Goal: Task Accomplishment & Management: Use online tool/utility

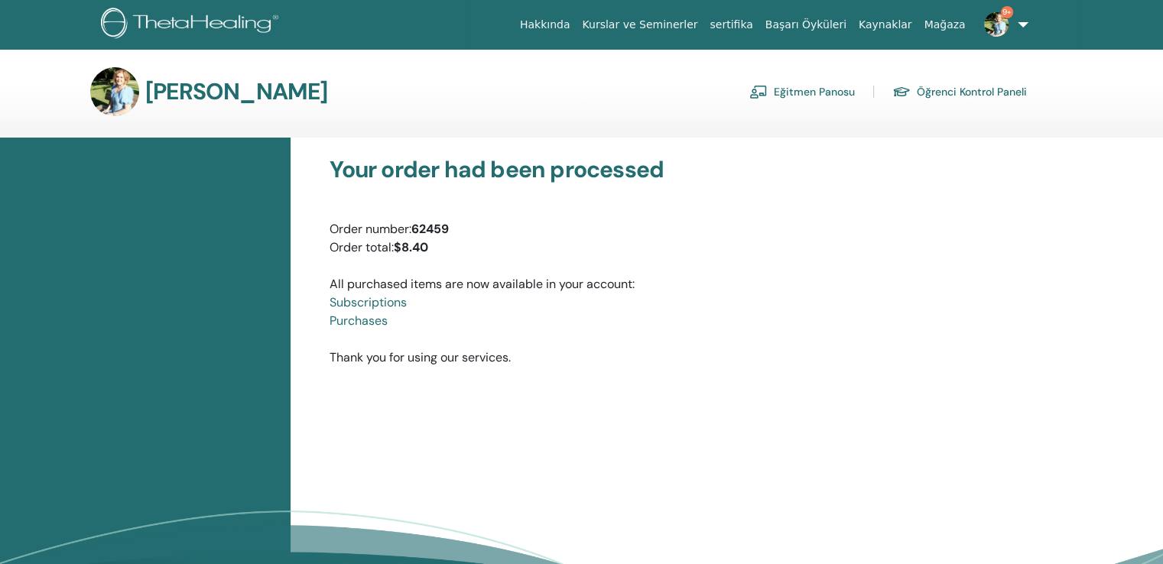
click at [703, 28] on link "Kurslar ve Seminerler" at bounding box center [640, 25] width 128 height 28
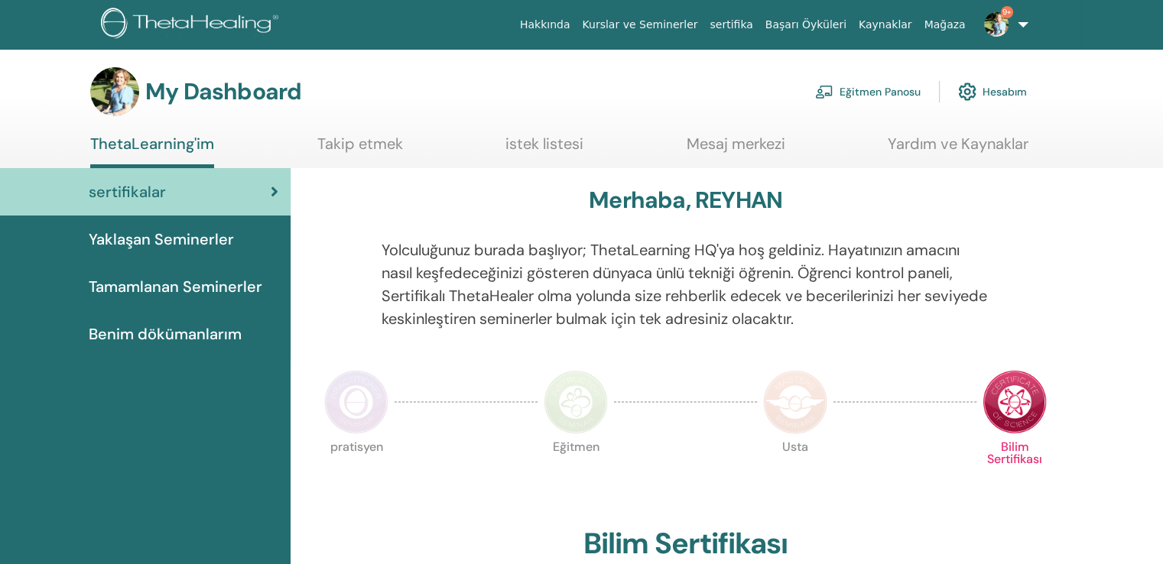
click at [211, 275] on span "Tamamlanan Seminerler" at bounding box center [176, 286] width 174 height 23
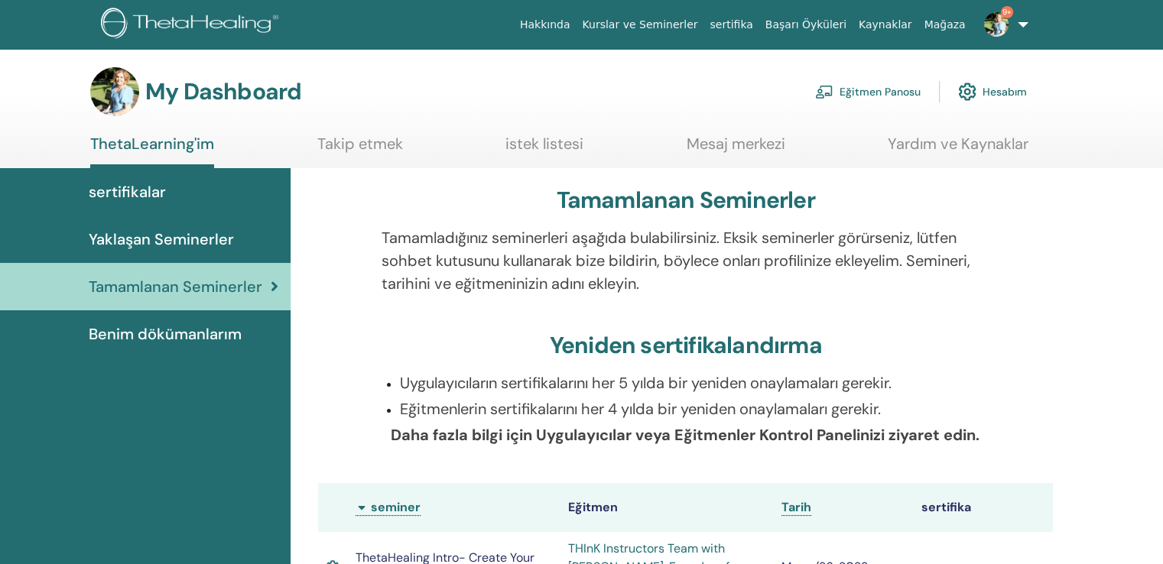
click at [137, 184] on span "sertifikalar" at bounding box center [127, 191] width 77 height 23
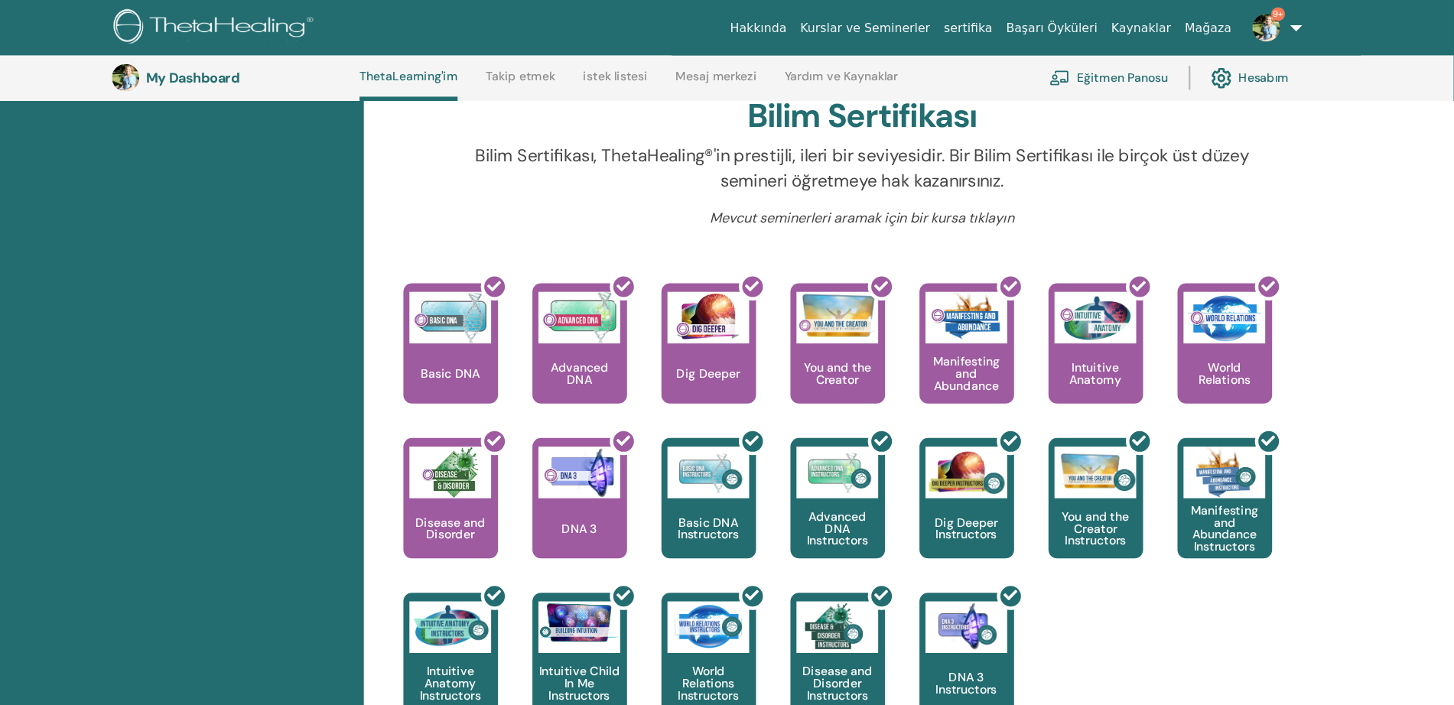
scroll to position [482, 0]
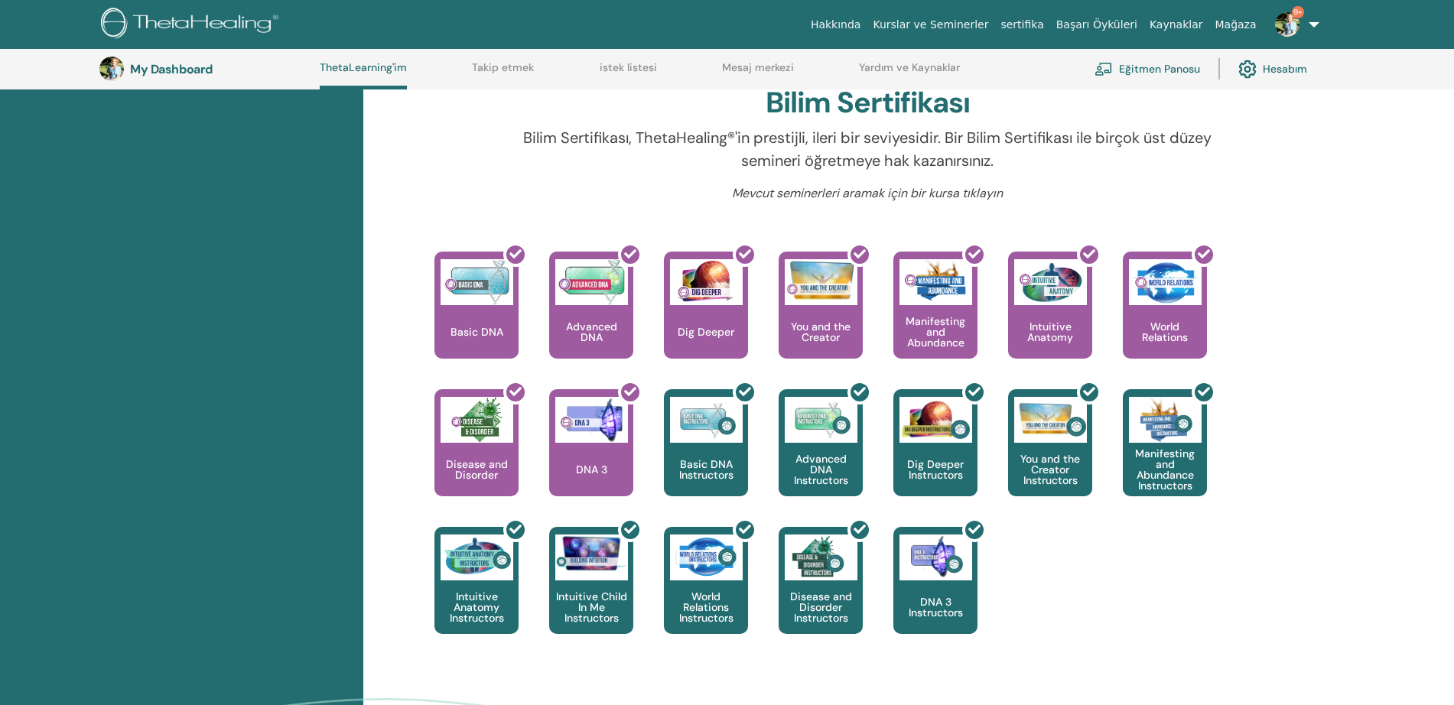
drag, startPoint x: 1304, startPoint y: 16, endPoint x: 323, endPoint y: 306, distance: 1022.2
click at [323, 306] on div "sertifikalar Yaklaşan Seminerler Tamamlanan Seminerler Benim dökümanlarım" at bounding box center [181, 289] width 363 height 1124
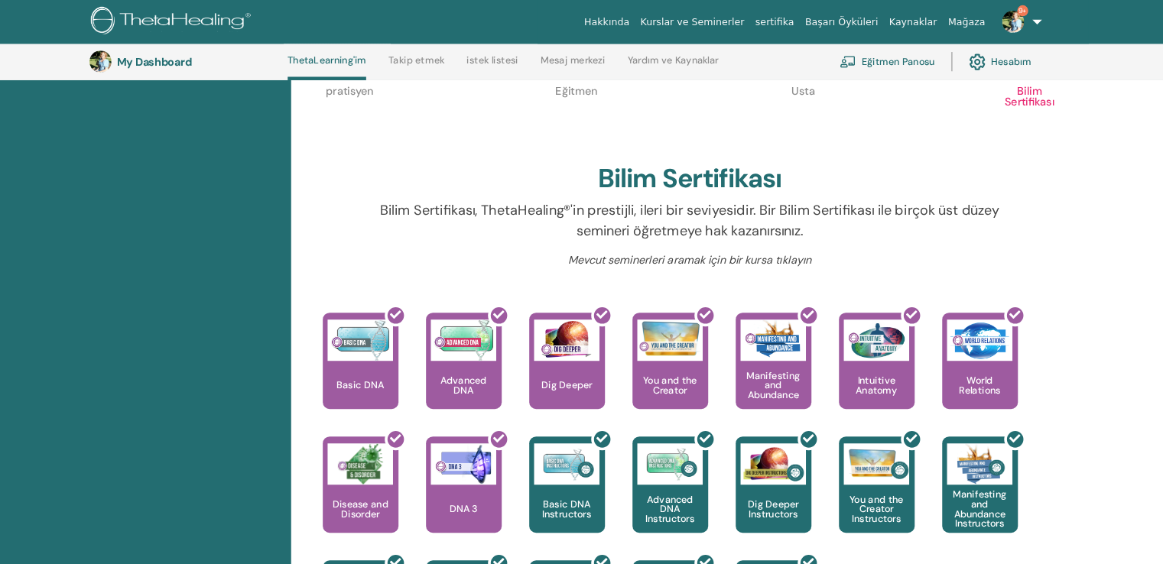
scroll to position [385, 0]
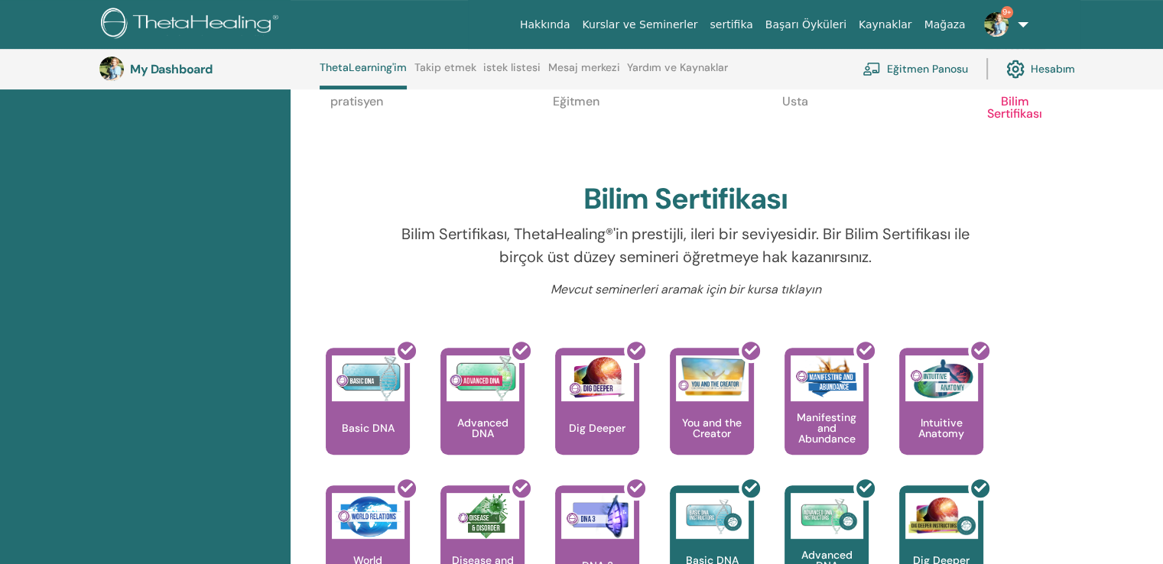
drag, startPoint x: 1379, startPoint y: 0, endPoint x: 340, endPoint y: 212, distance: 1060.5
click at [340, 223] on div at bounding box center [338, 252] width 63 height 58
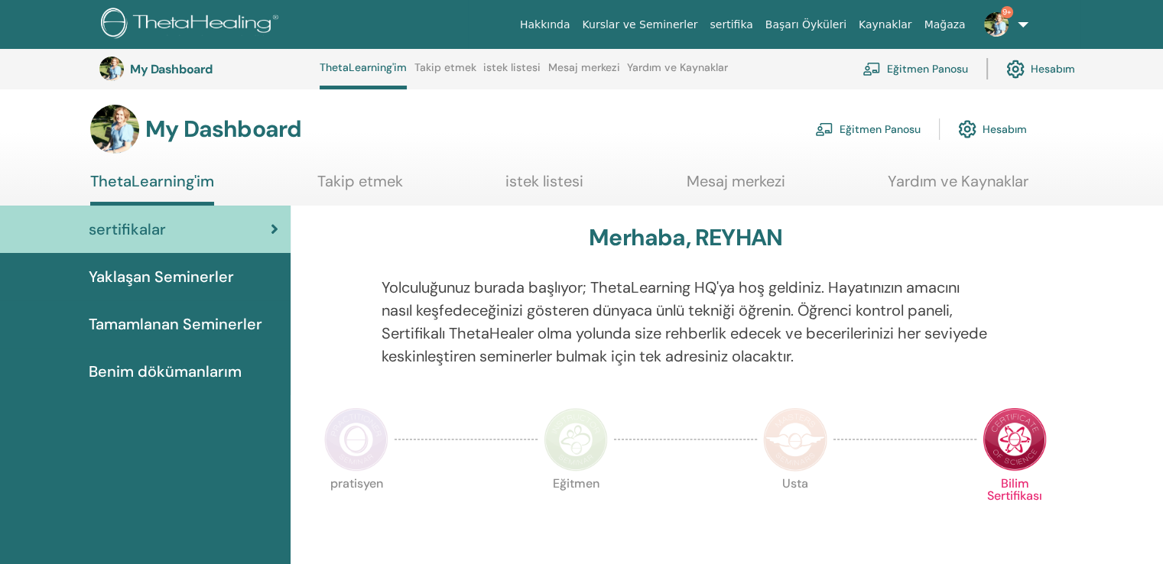
scroll to position [0, 0]
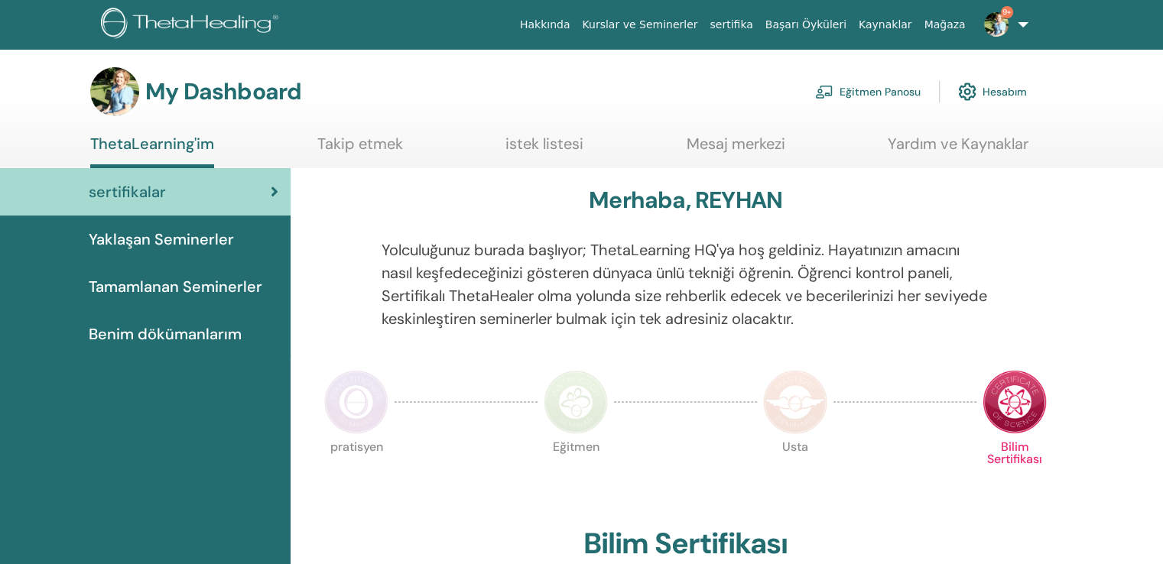
click at [191, 323] on span "Benim dökümanlarım" at bounding box center [165, 334] width 153 height 23
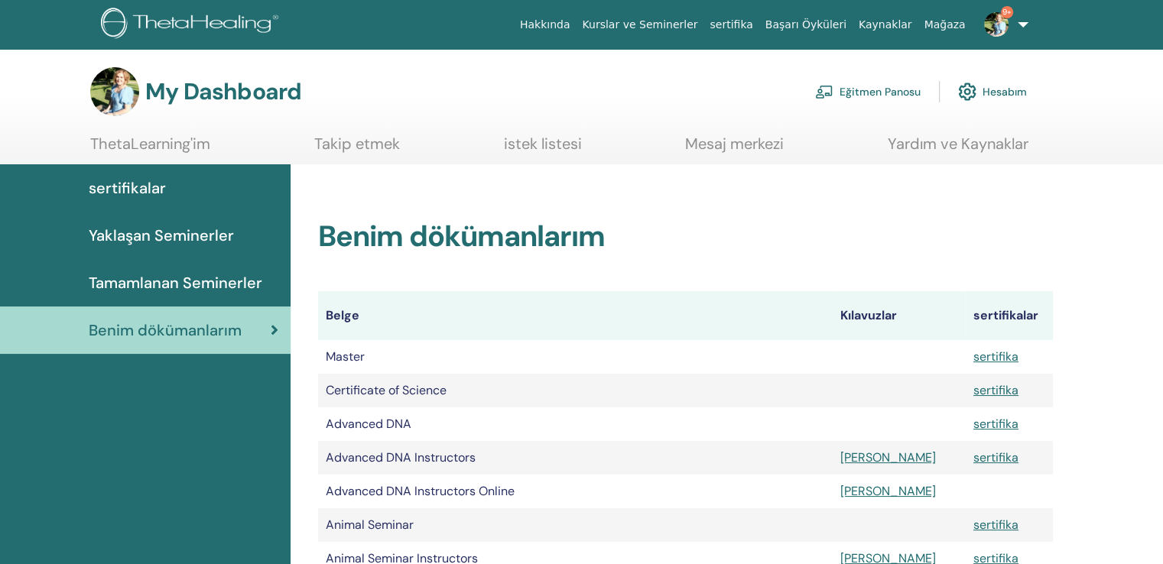
click at [940, 138] on link "Yardım ve Kaynaklar" at bounding box center [958, 150] width 141 height 30
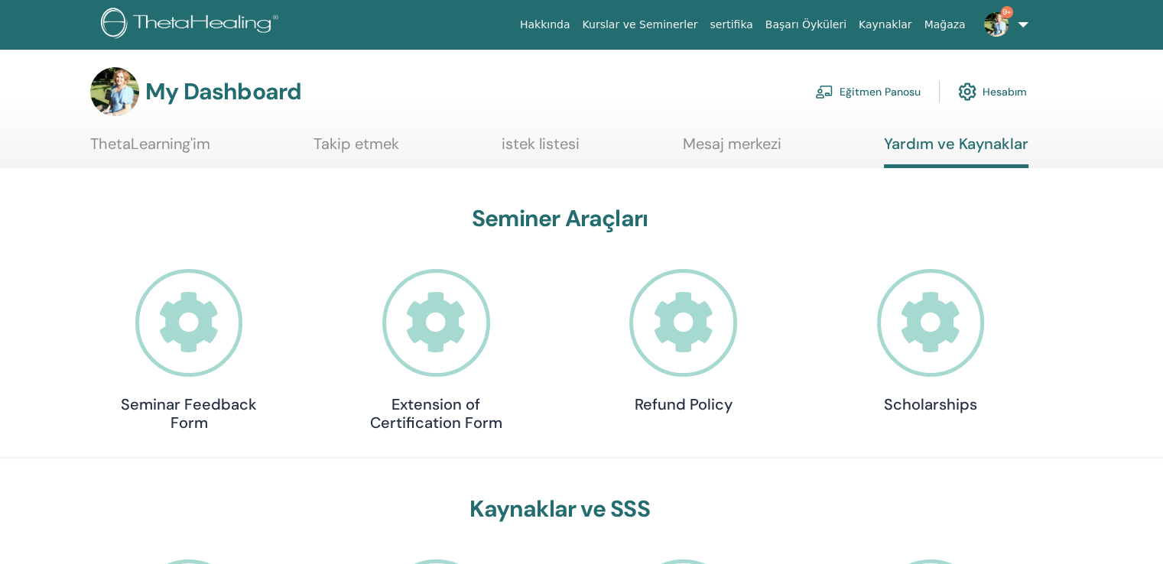
click at [1006, 24] on img at bounding box center [996, 24] width 24 height 24
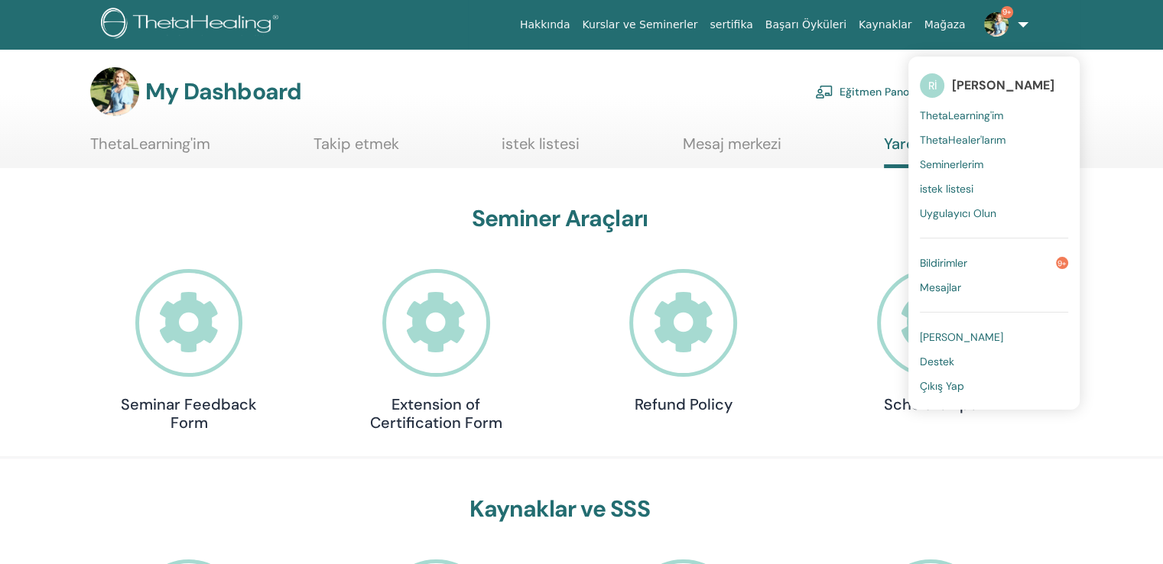
click at [1009, 82] on span "[PERSON_NAME]" at bounding box center [1003, 85] width 102 height 16
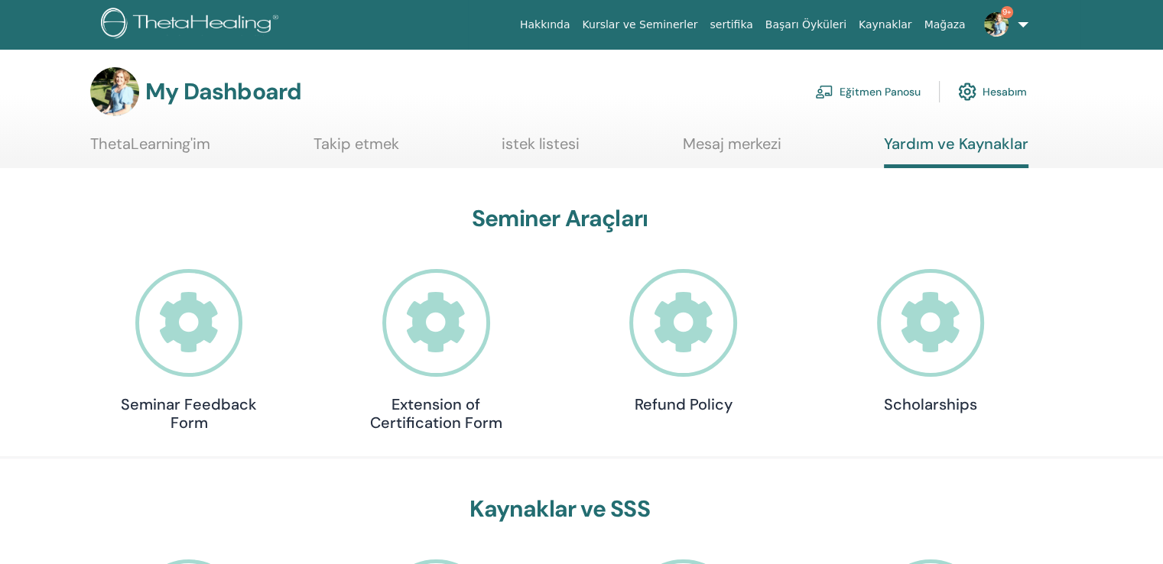
click at [703, 24] on link "Kurslar ve Seminerler" at bounding box center [640, 25] width 128 height 28
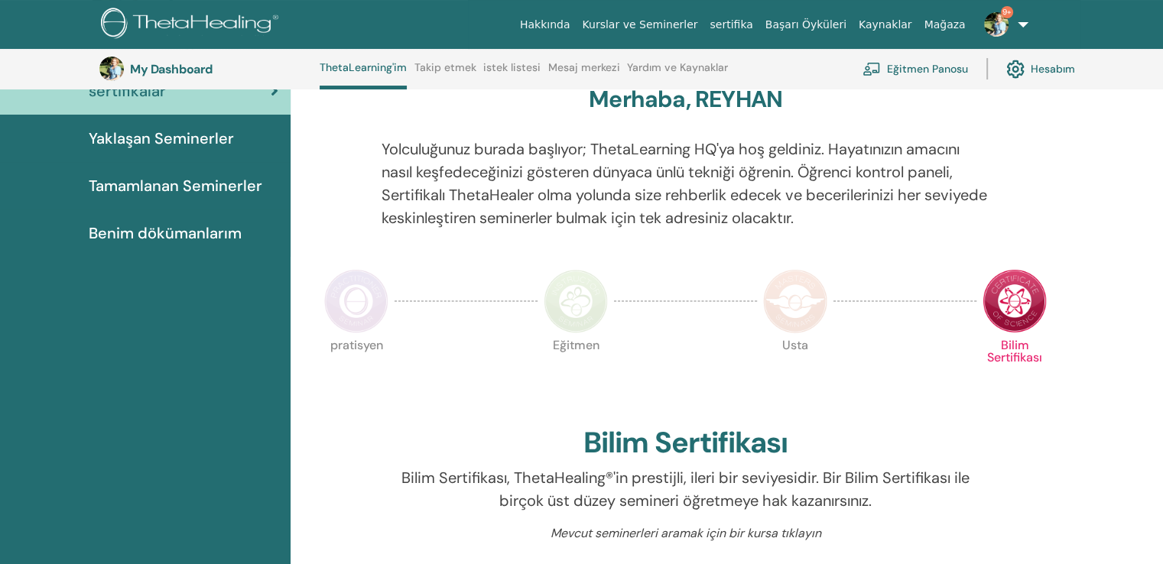
scroll to position [116, 0]
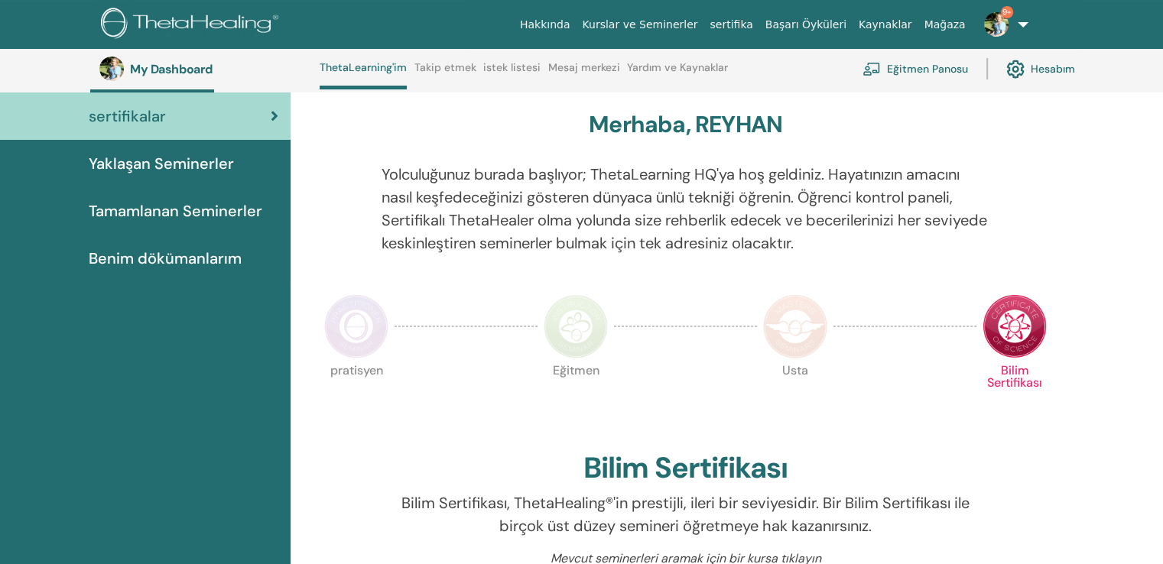
click at [157, 200] on span "Tamamlanan Seminerler" at bounding box center [176, 211] width 174 height 23
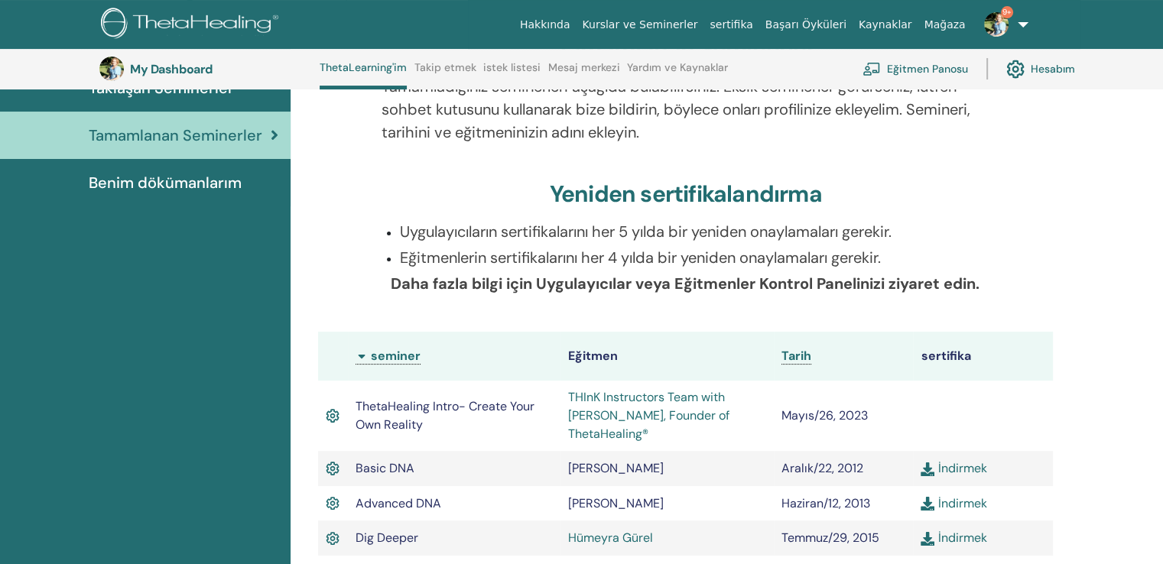
scroll to position [116, 0]
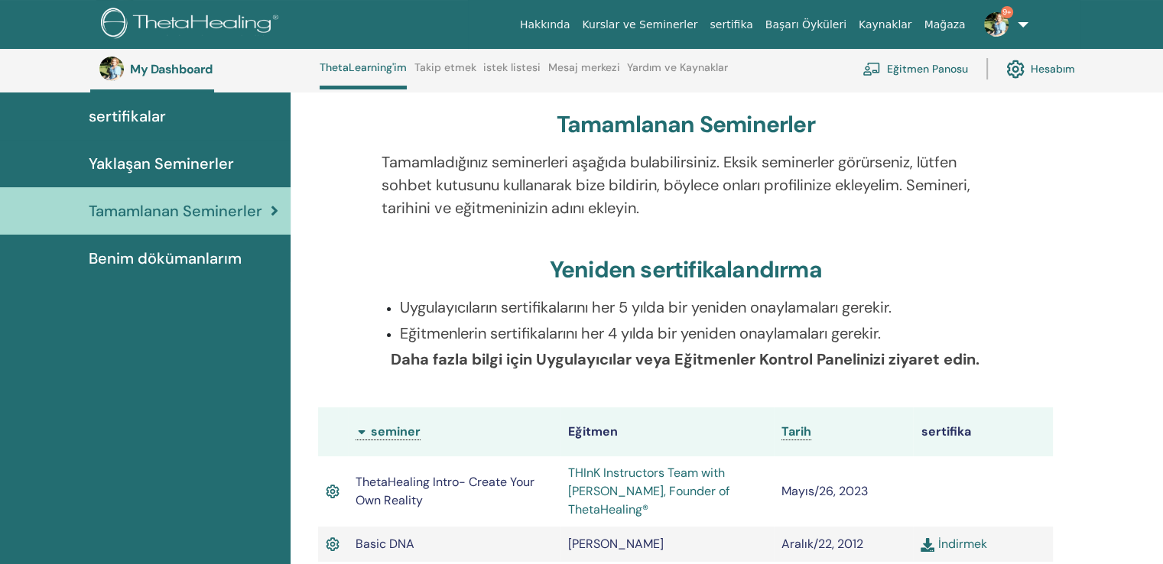
click at [162, 247] on span "Benim dökümanlarım" at bounding box center [165, 258] width 153 height 23
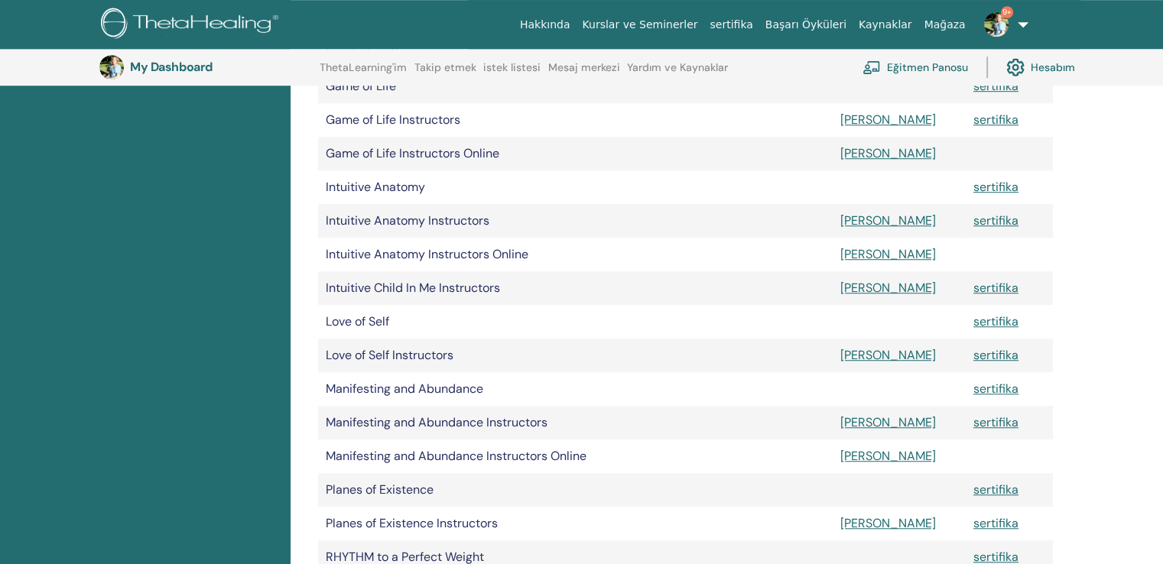
scroll to position [1030, 0]
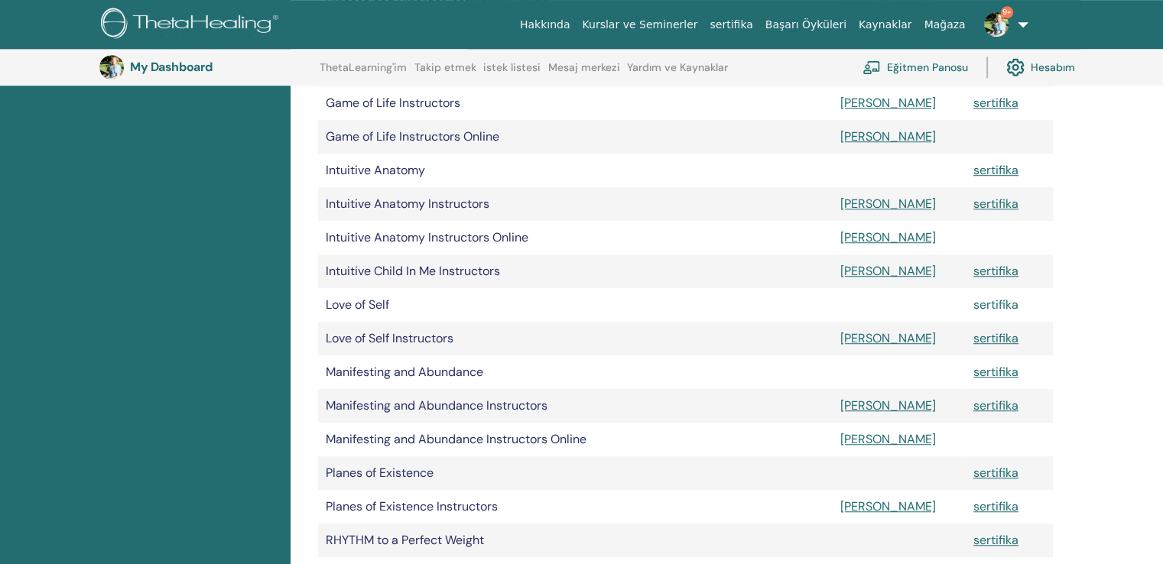
click at [973, 297] on link "sertifika" at bounding box center [995, 305] width 45 height 16
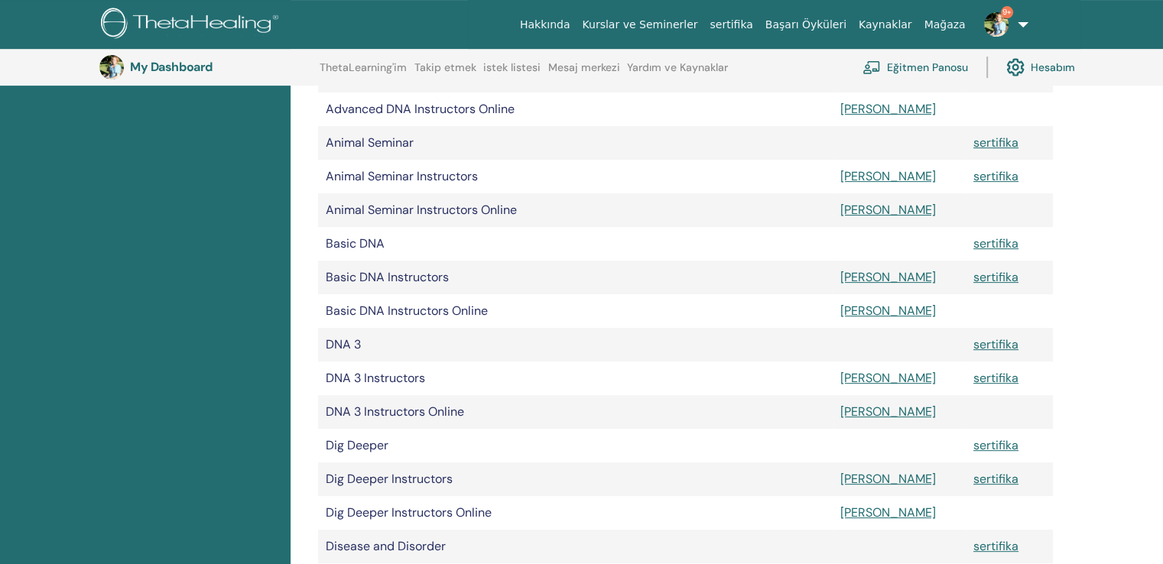
scroll to position [0, 0]
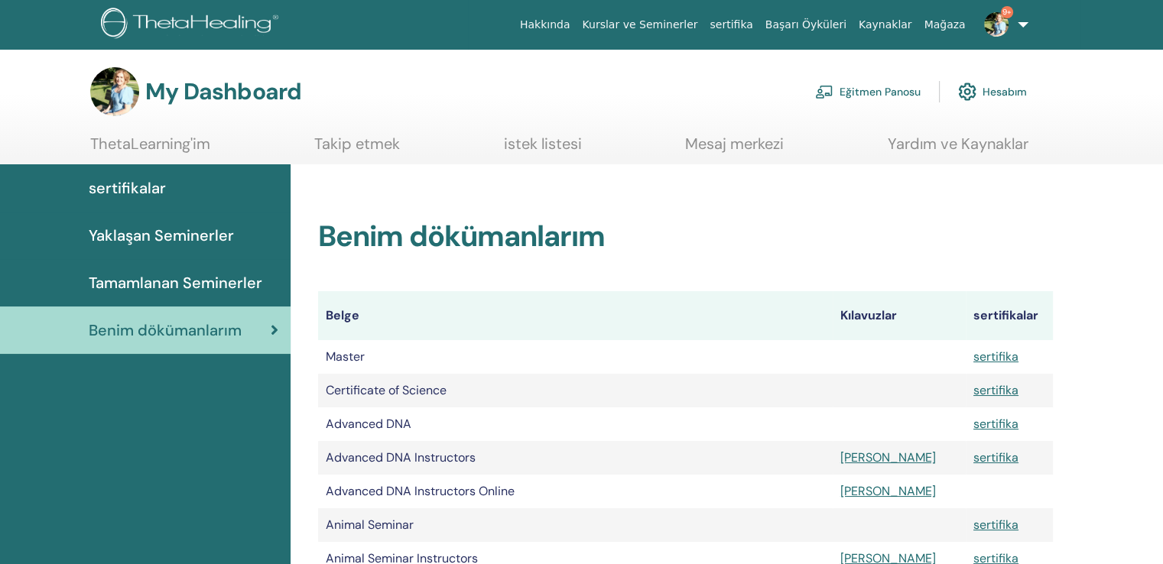
click at [131, 178] on span "sertifikalar" at bounding box center [127, 188] width 77 height 23
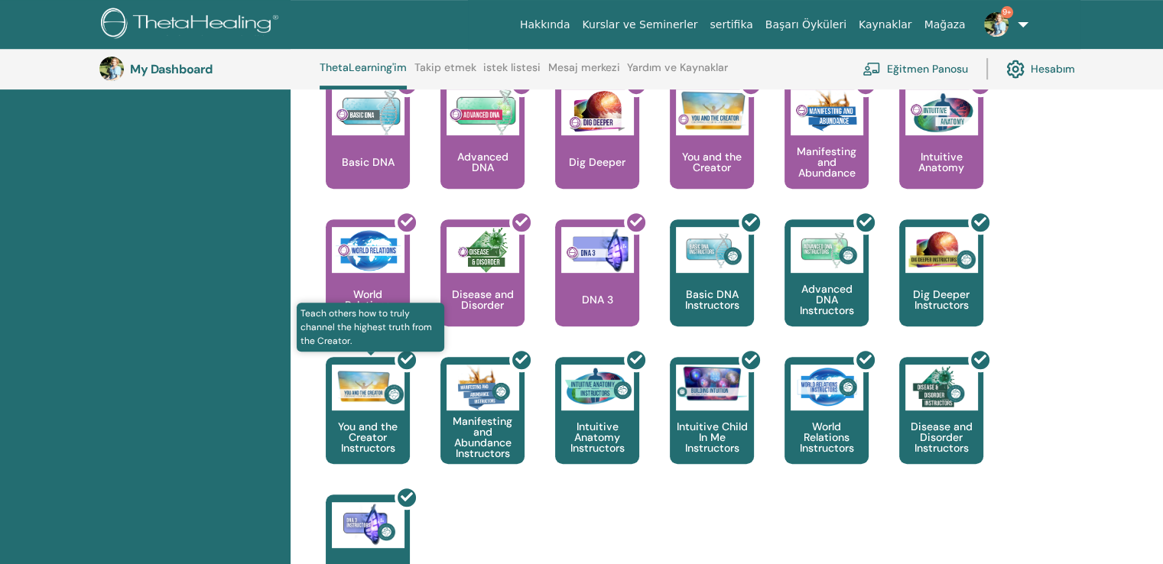
scroll to position [728, 0]
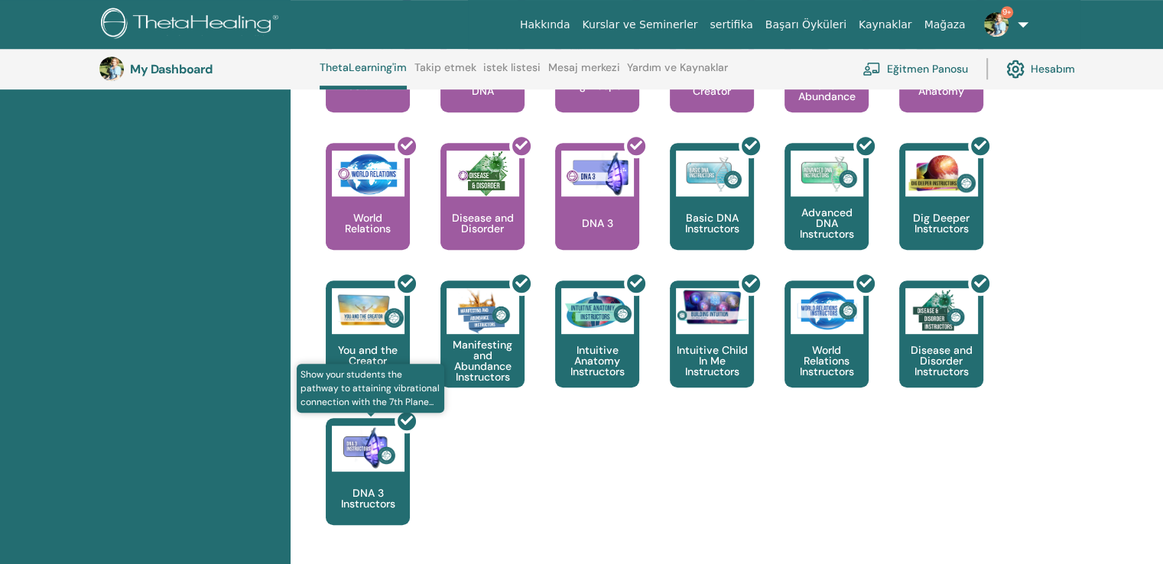
click at [376, 447] on div at bounding box center [377, 478] width 84 height 138
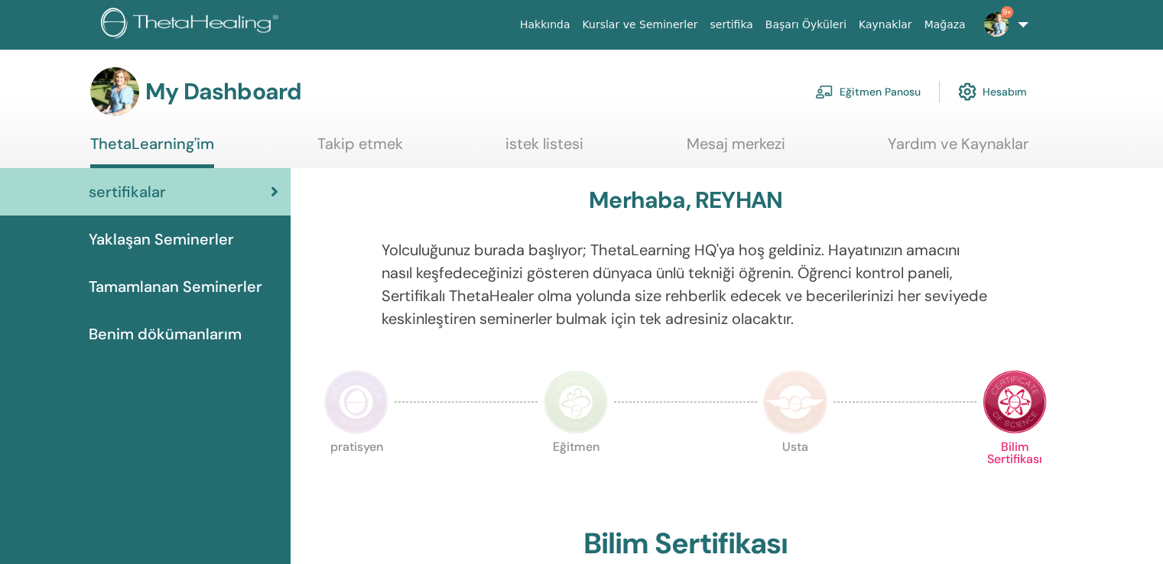
click at [161, 275] on span "Tamamlanan Seminerler" at bounding box center [176, 286] width 174 height 23
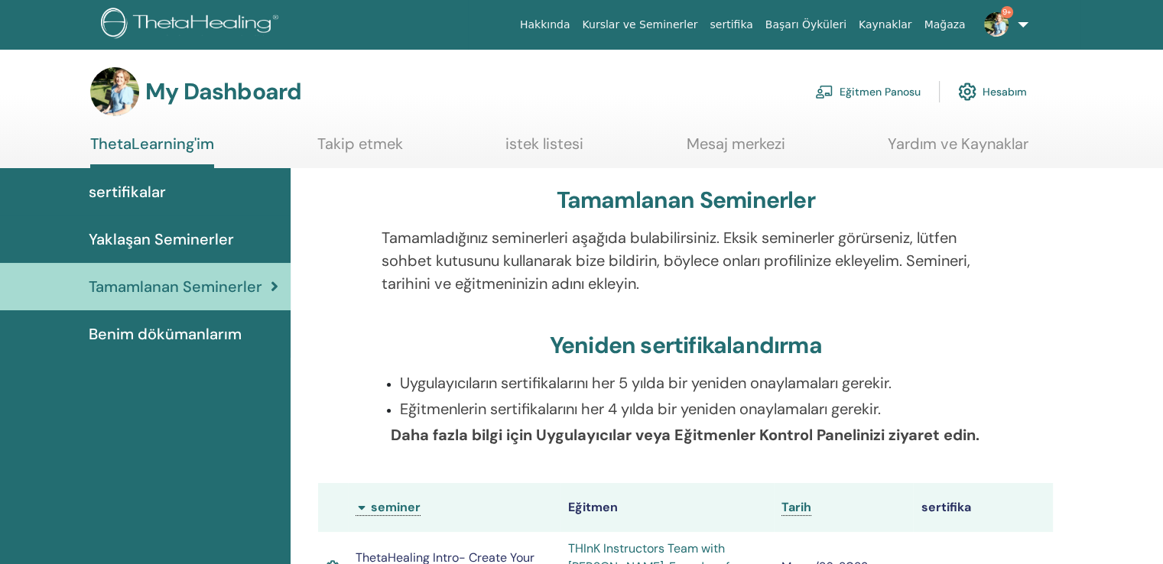
click at [151, 323] on span "Benim dökümanlarım" at bounding box center [165, 334] width 153 height 23
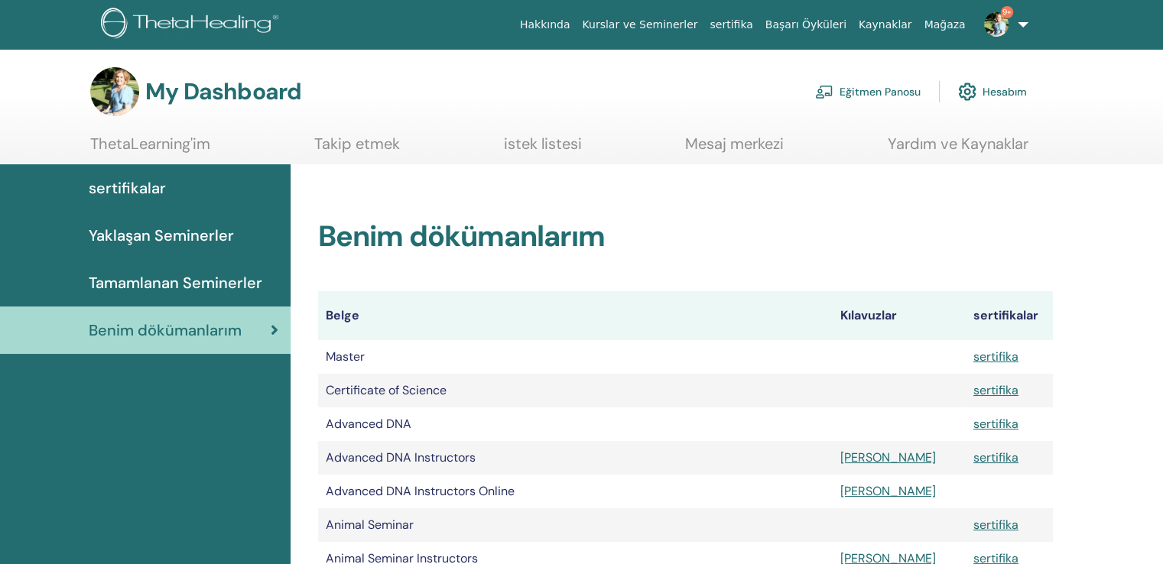
click at [143, 180] on span "sertifikalar" at bounding box center [127, 188] width 77 height 23
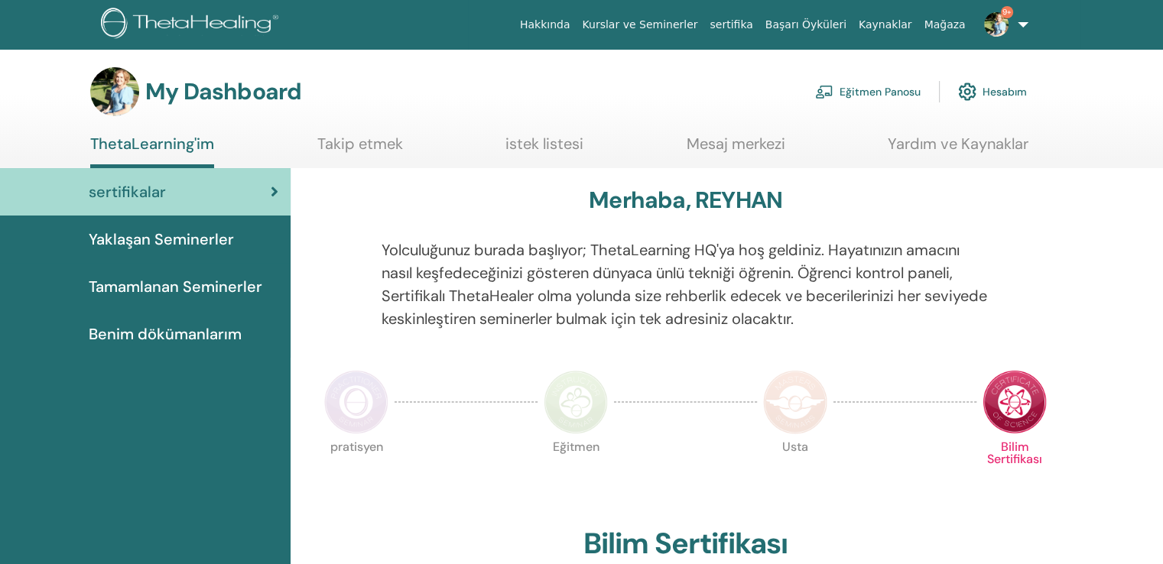
click at [159, 232] on span "Yaklaşan Seminerler" at bounding box center [161, 239] width 145 height 23
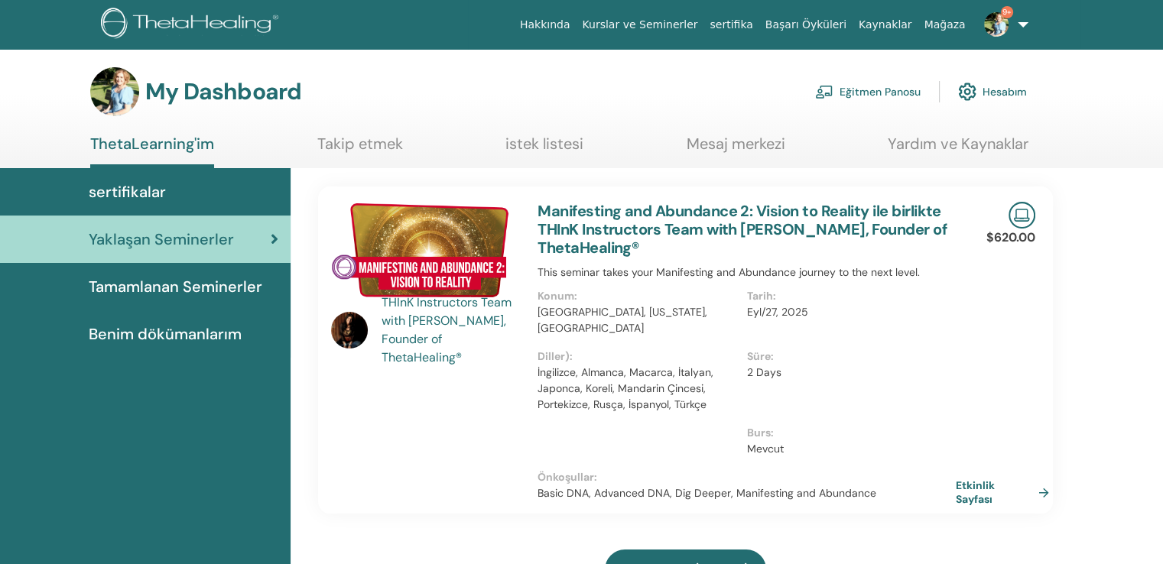
click at [703, 23] on link "Kurslar ve Seminerler" at bounding box center [640, 25] width 128 height 28
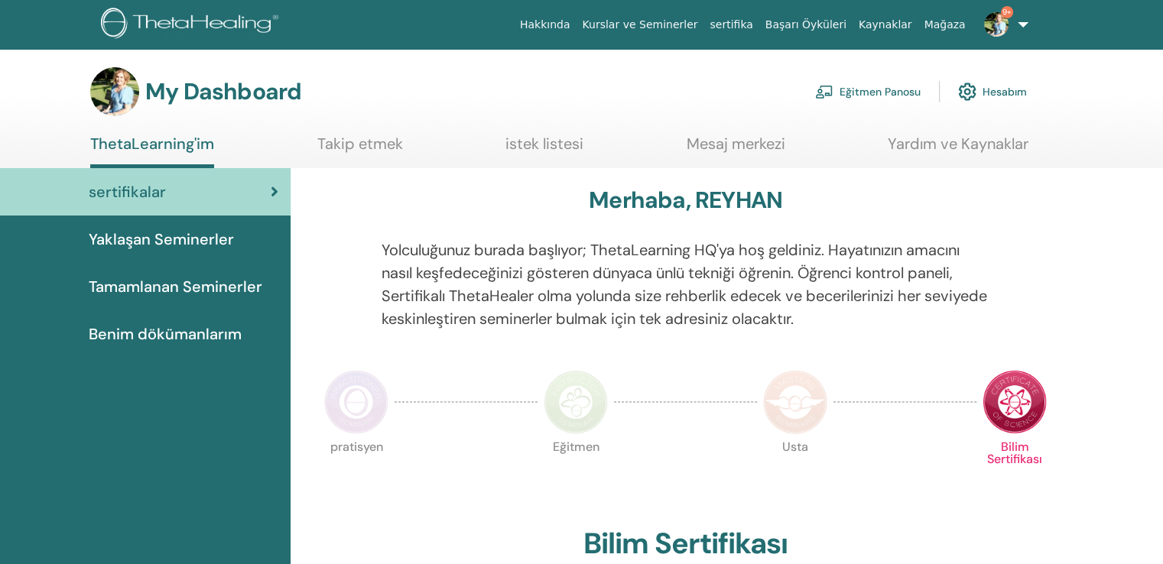
click at [178, 276] on span "Tamamlanan Seminerler" at bounding box center [176, 286] width 174 height 23
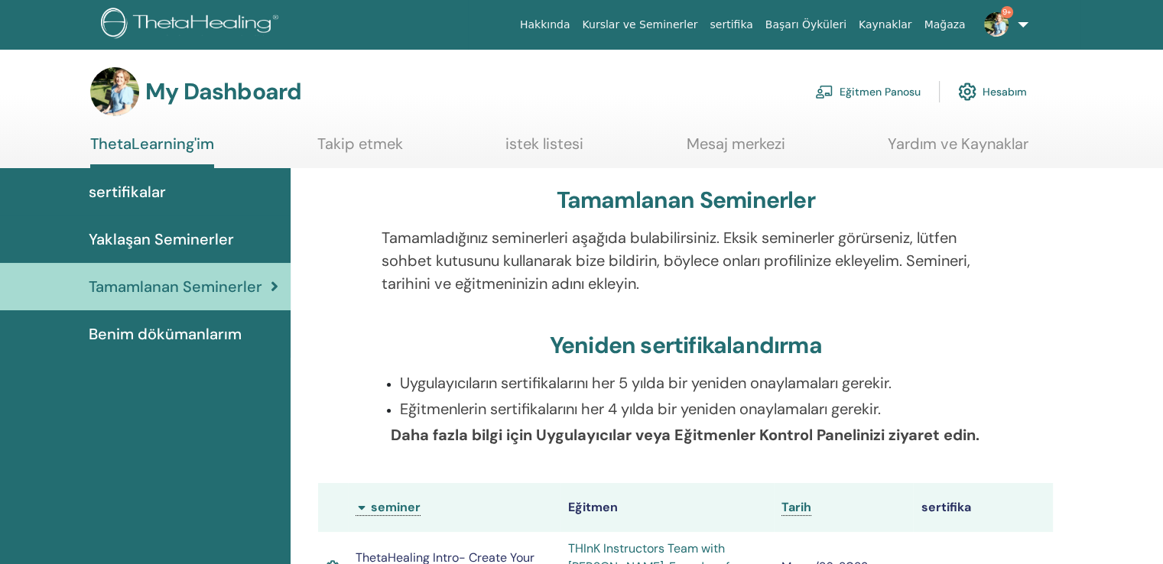
click at [196, 323] on span "Benim dökümanlarım" at bounding box center [165, 334] width 153 height 23
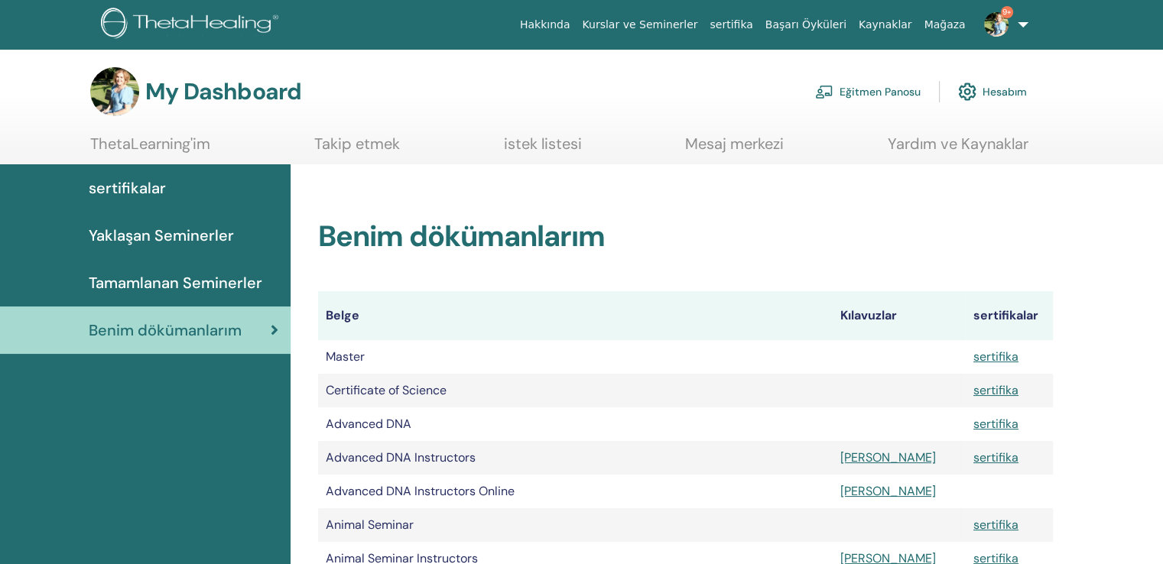
click at [997, 25] on img at bounding box center [996, 24] width 24 height 24
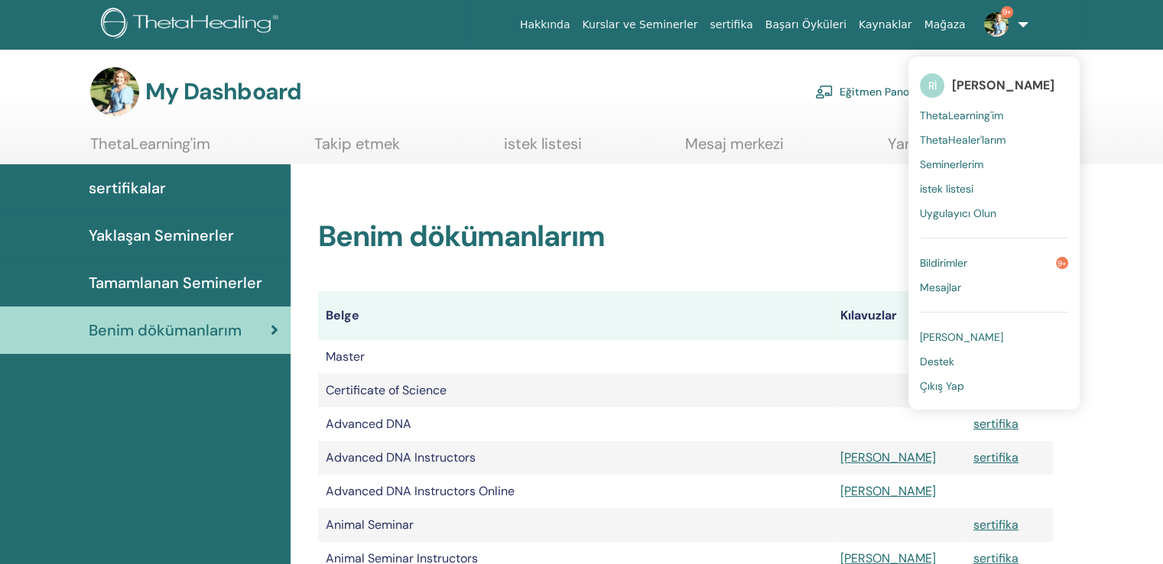
click at [971, 163] on span "Seminerlerim" at bounding box center [951, 165] width 63 height 14
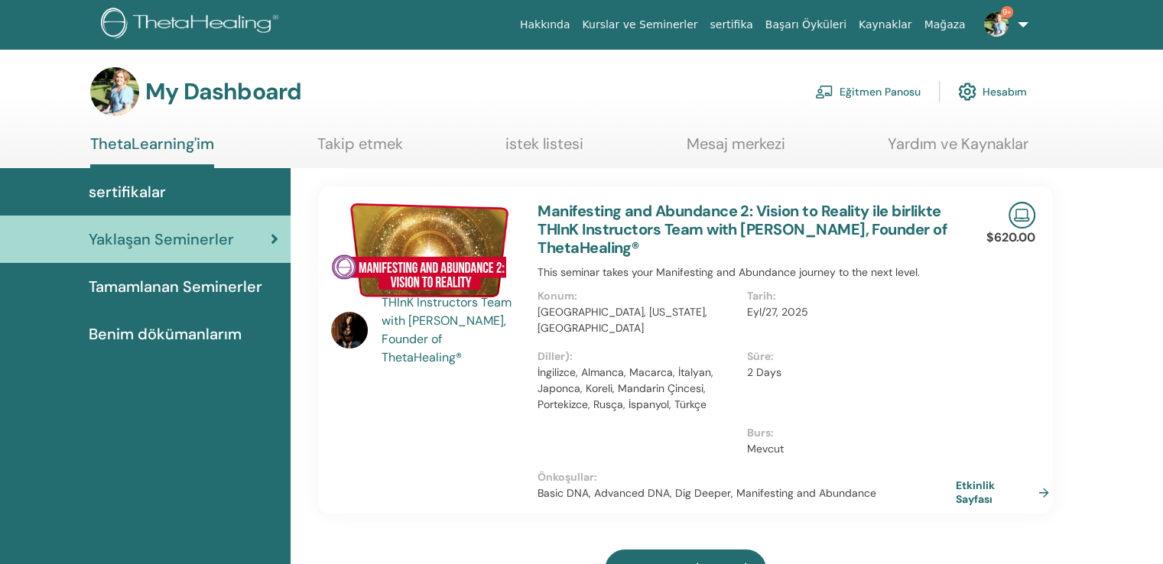
click at [1028, 24] on link "9+" at bounding box center [1003, 24] width 63 height 49
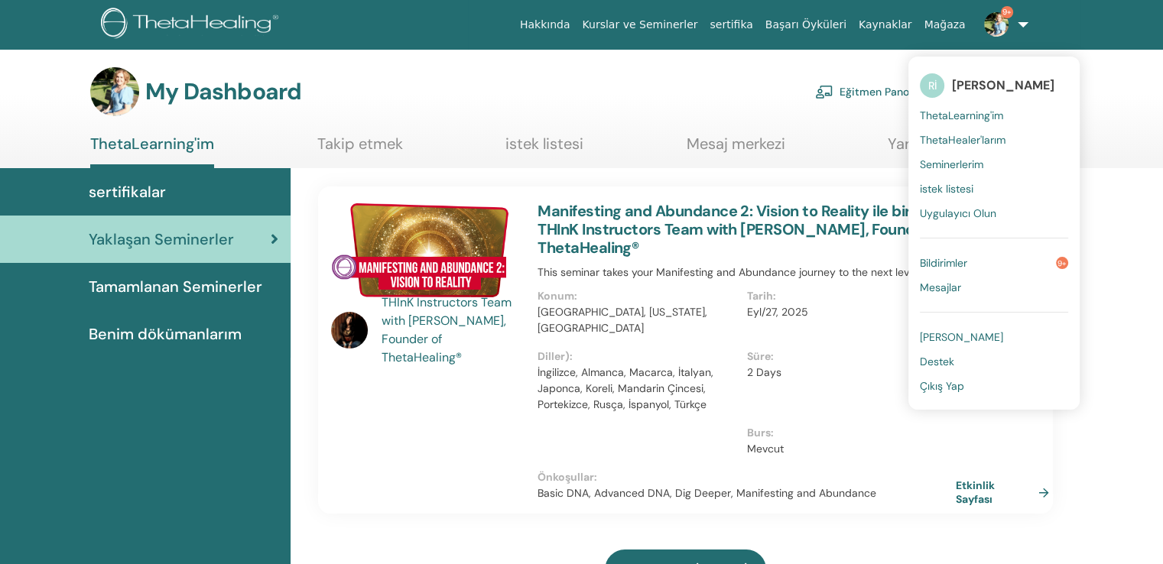
click at [952, 281] on span "Mesajlar" at bounding box center [940, 288] width 41 height 14
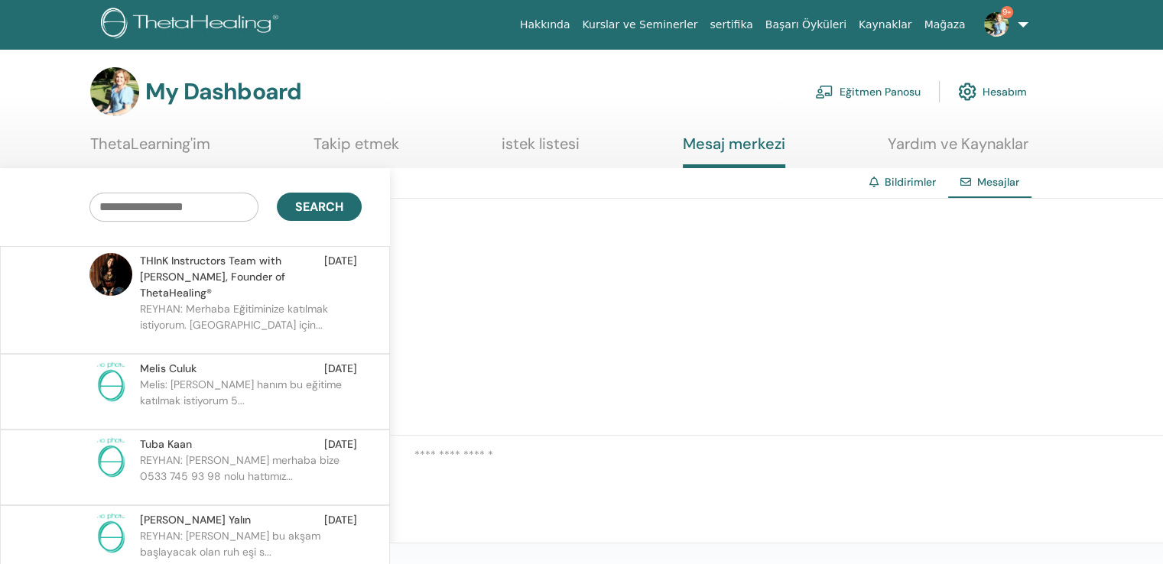
click at [1028, 21] on link "9+" at bounding box center [1003, 24] width 63 height 49
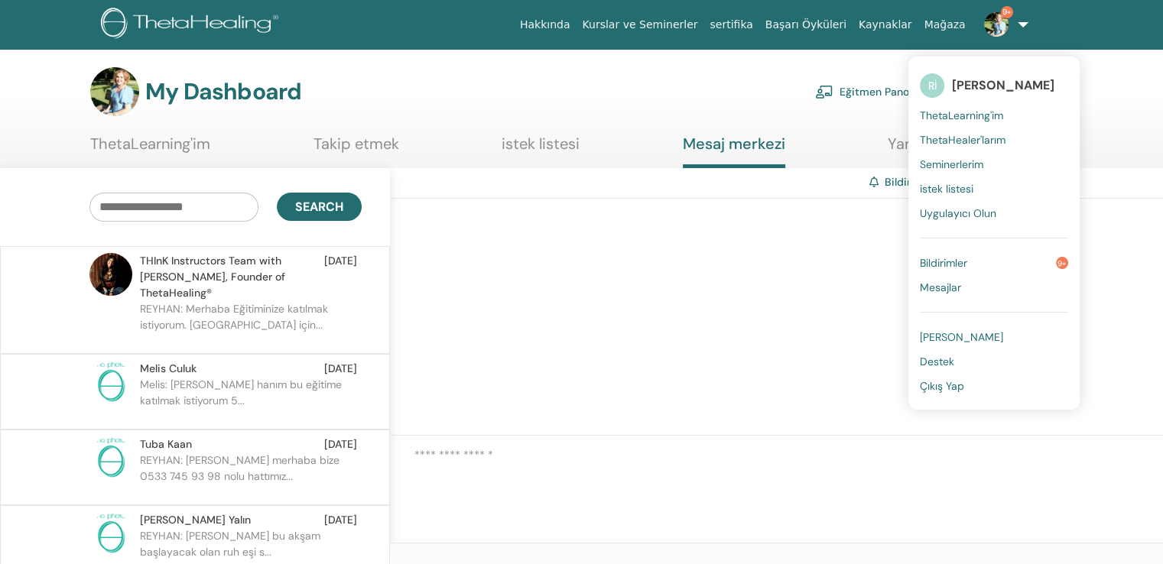
click at [963, 185] on span "istek listesi" at bounding box center [947, 189] width 54 height 14
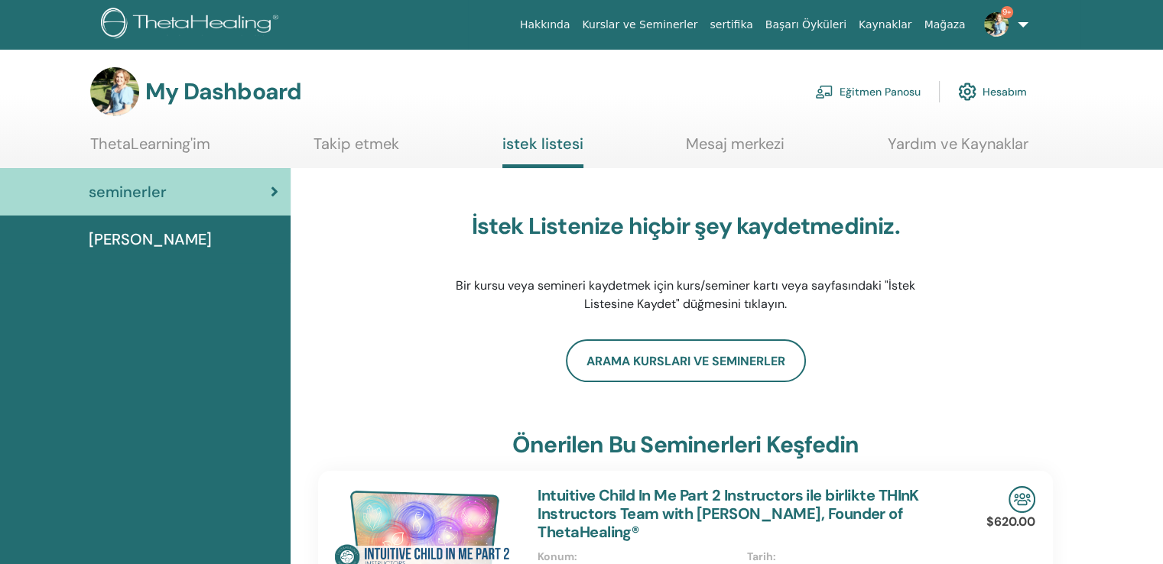
click at [1031, 28] on link "9+" at bounding box center [1003, 24] width 63 height 49
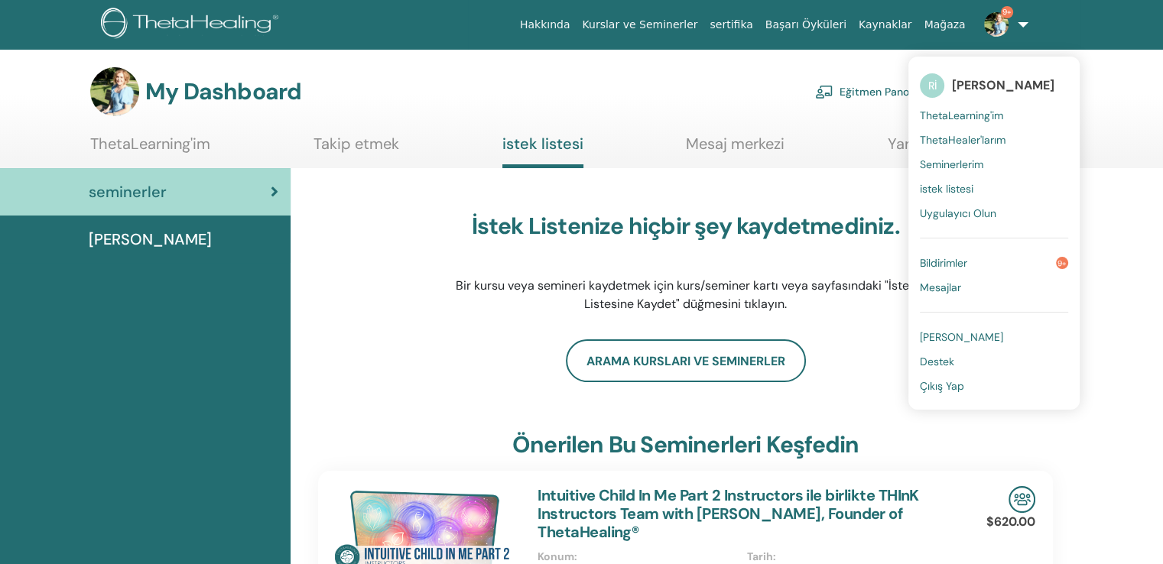
click at [703, 22] on link "Kurslar ve Seminerler" at bounding box center [640, 25] width 128 height 28
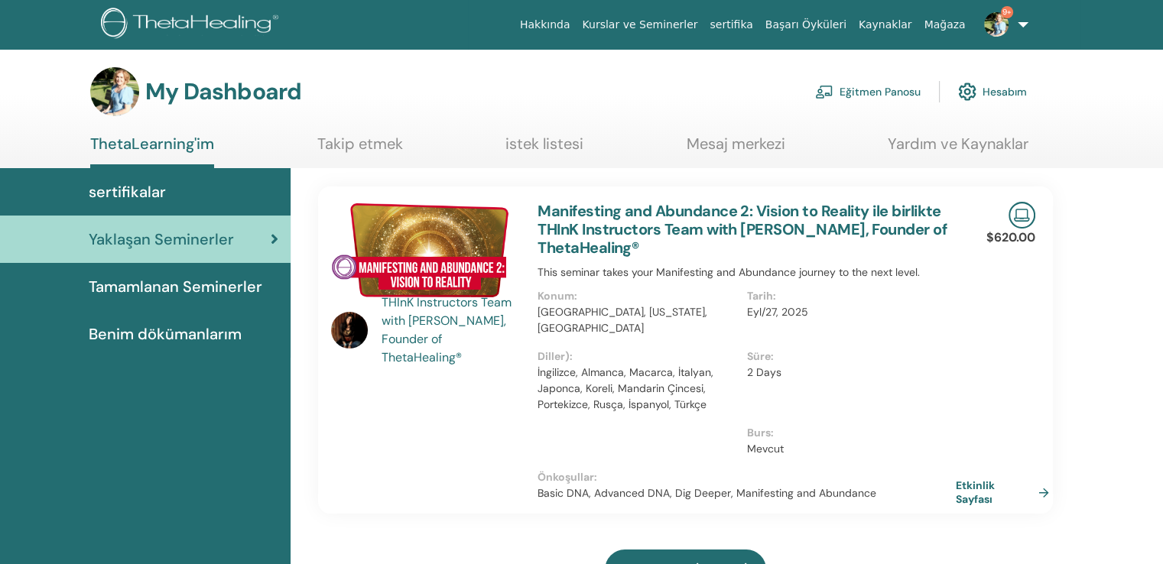
click at [136, 184] on span "sertifikalar" at bounding box center [127, 191] width 77 height 23
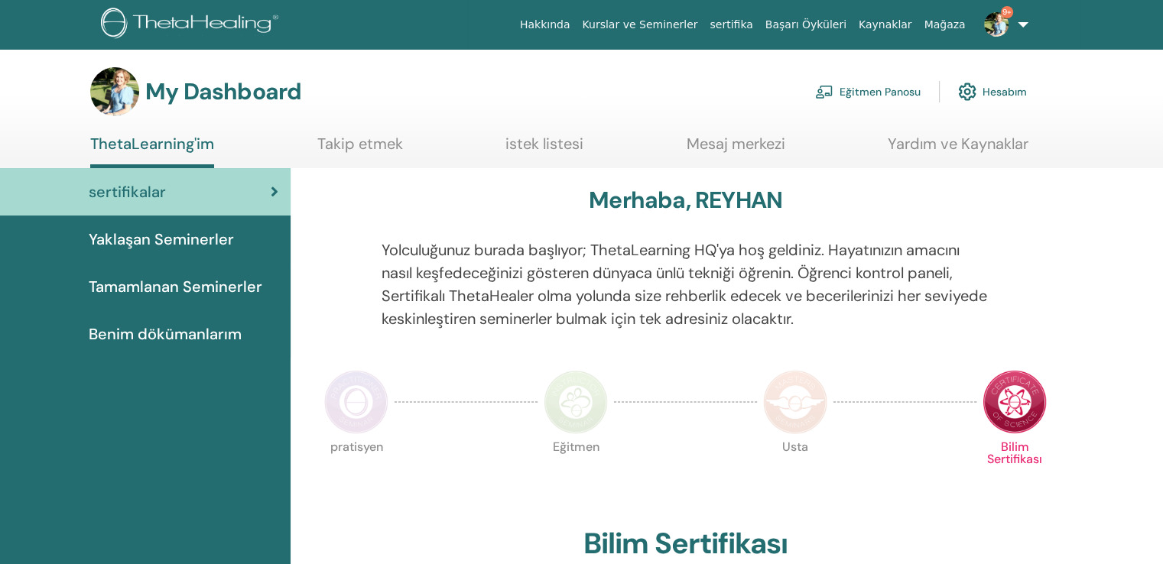
click at [185, 275] on span "Tamamlanan Seminerler" at bounding box center [176, 286] width 174 height 23
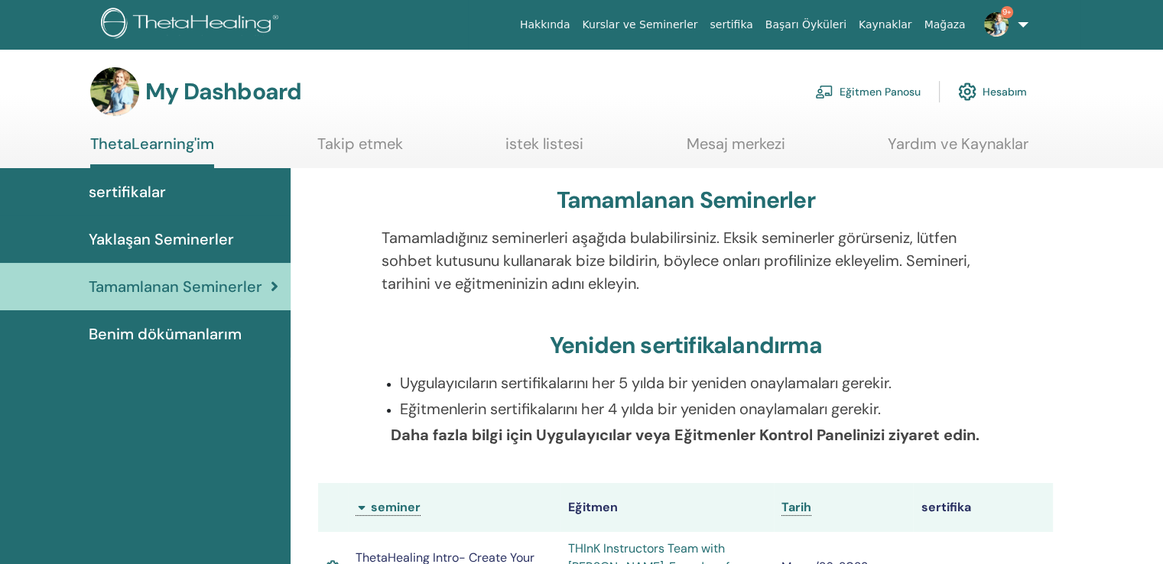
click at [140, 323] on span "Benim dökümanlarım" at bounding box center [165, 334] width 153 height 23
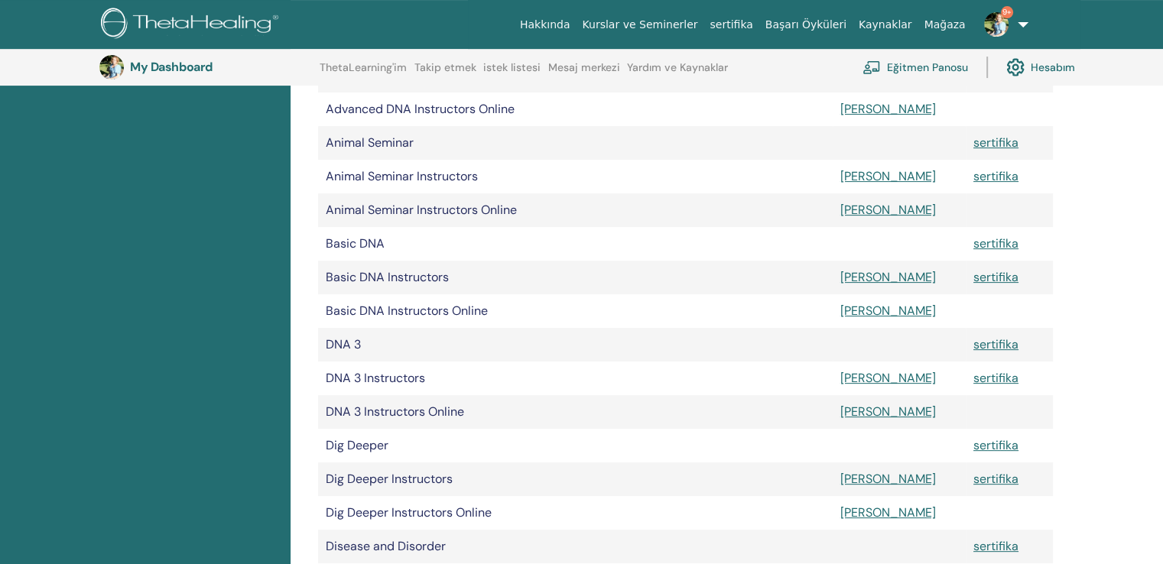
scroll to position [112, 0]
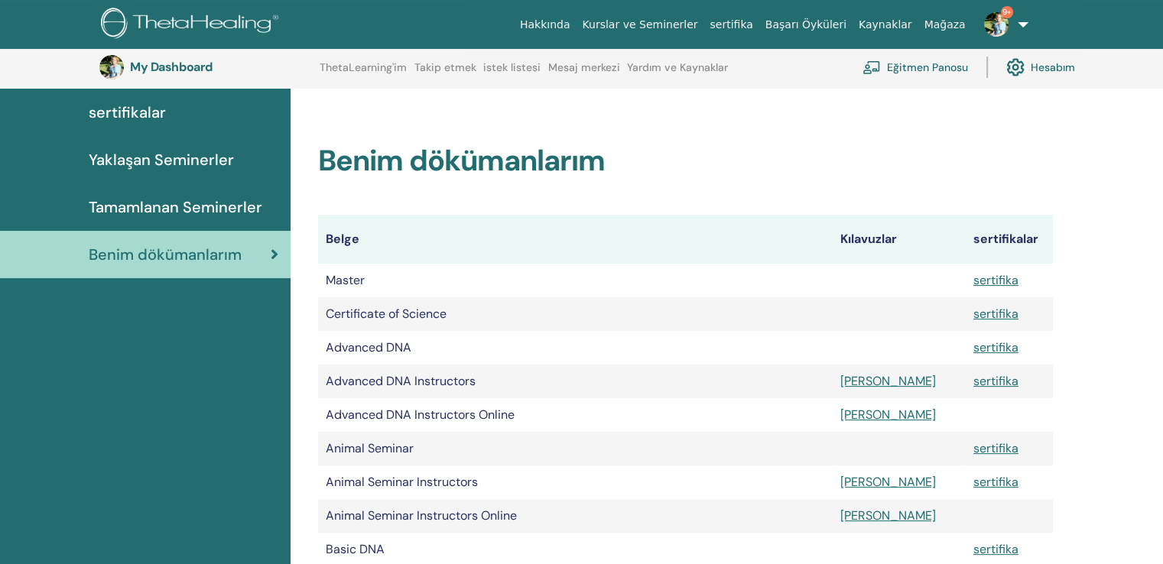
click at [143, 106] on span "sertifikalar" at bounding box center [127, 112] width 77 height 23
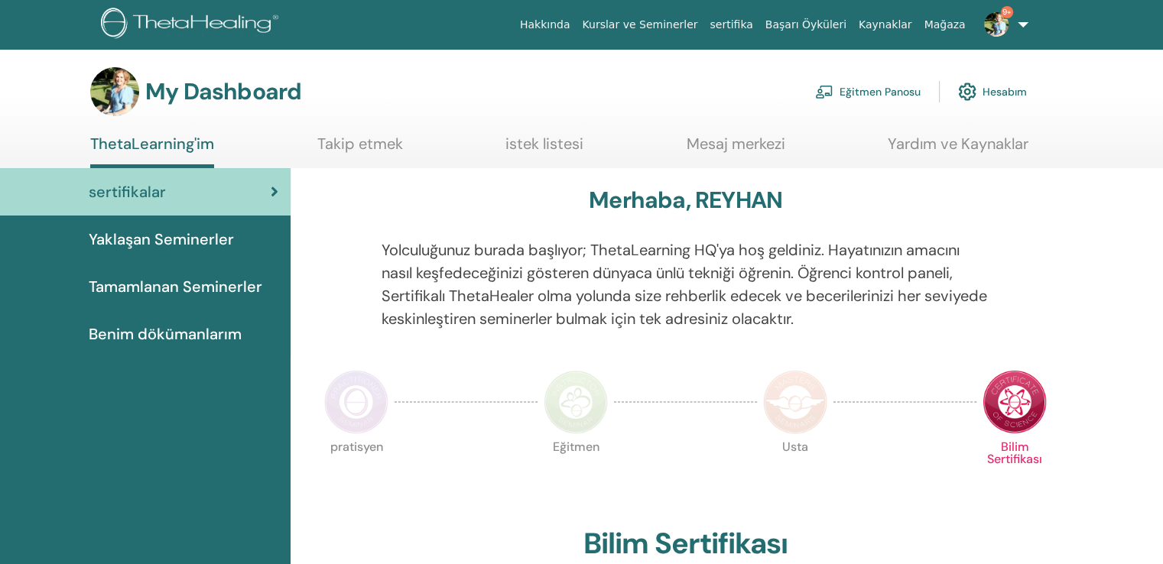
click at [167, 136] on link "ThetaLearning'im" at bounding box center [152, 152] width 124 height 34
click at [161, 323] on span "Benim dökümanlarım" at bounding box center [165, 334] width 153 height 23
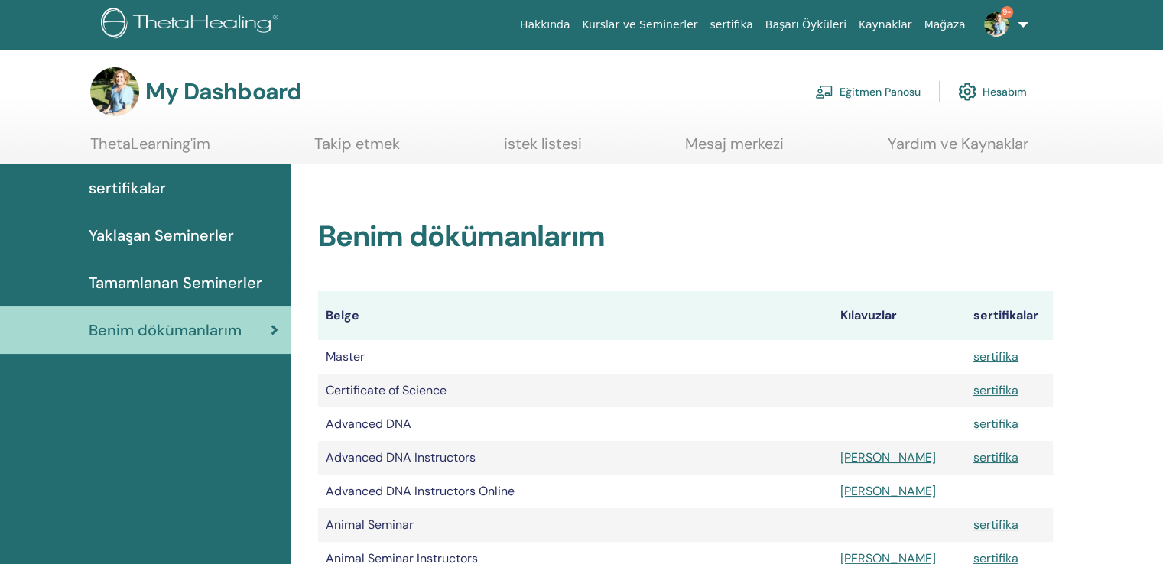
click at [214, 271] on span "Tamamlanan Seminerler" at bounding box center [176, 282] width 174 height 23
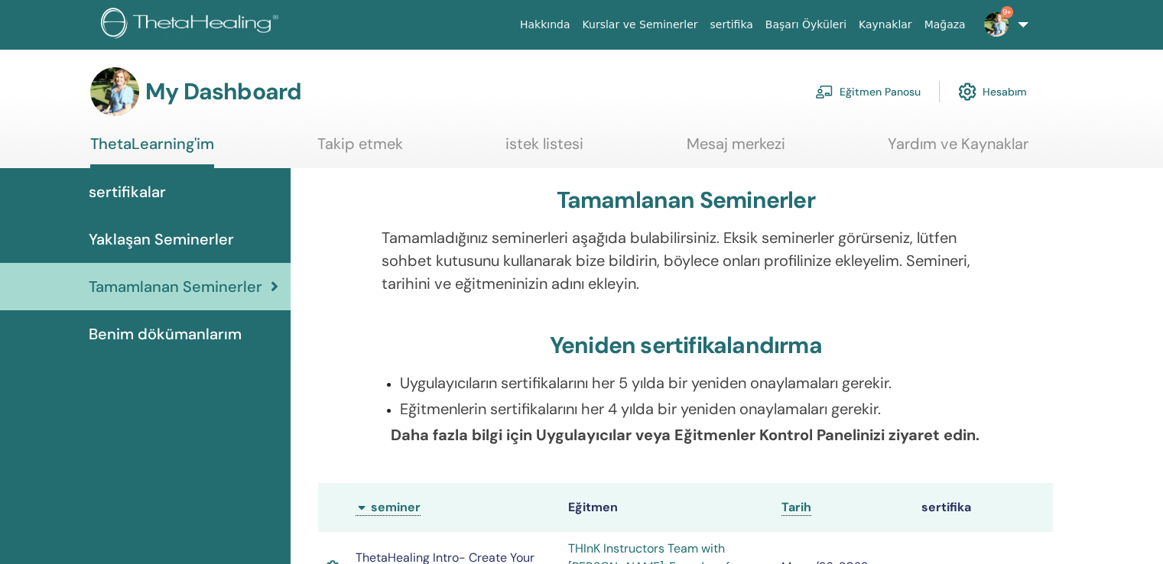
click at [165, 323] on span "Benim dökümanlarım" at bounding box center [165, 334] width 153 height 23
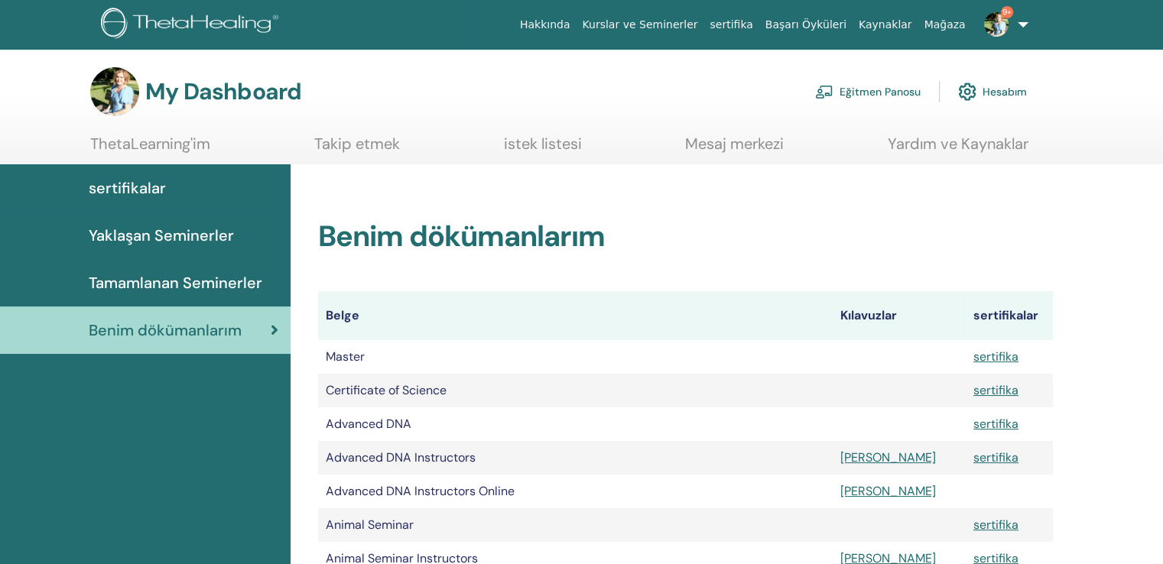
click at [973, 142] on link "Yardım ve Kaynaklar" at bounding box center [958, 150] width 141 height 30
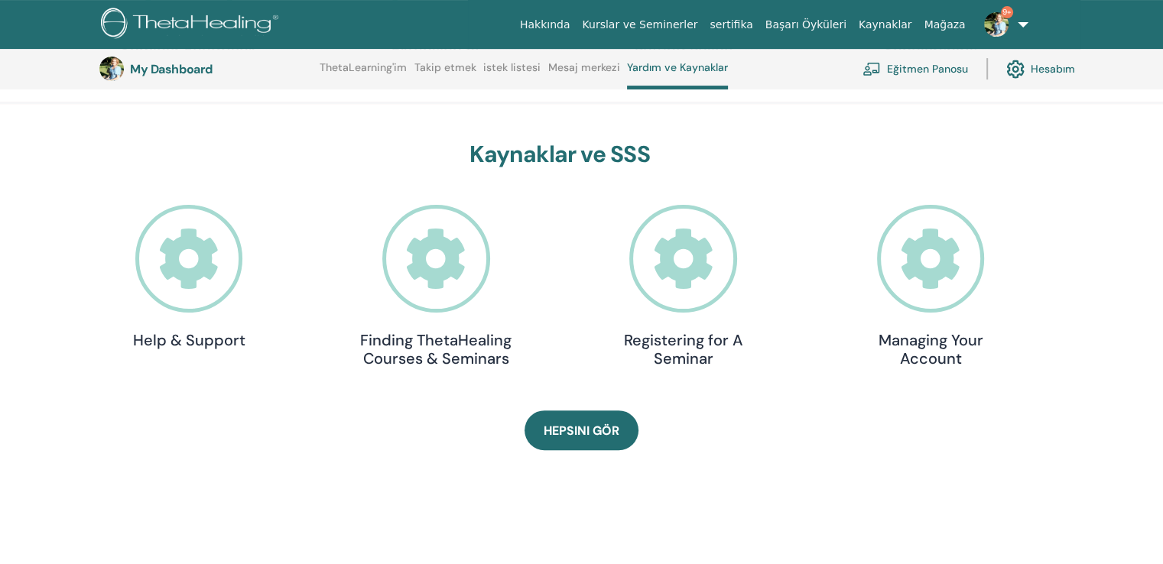
scroll to position [499, 0]
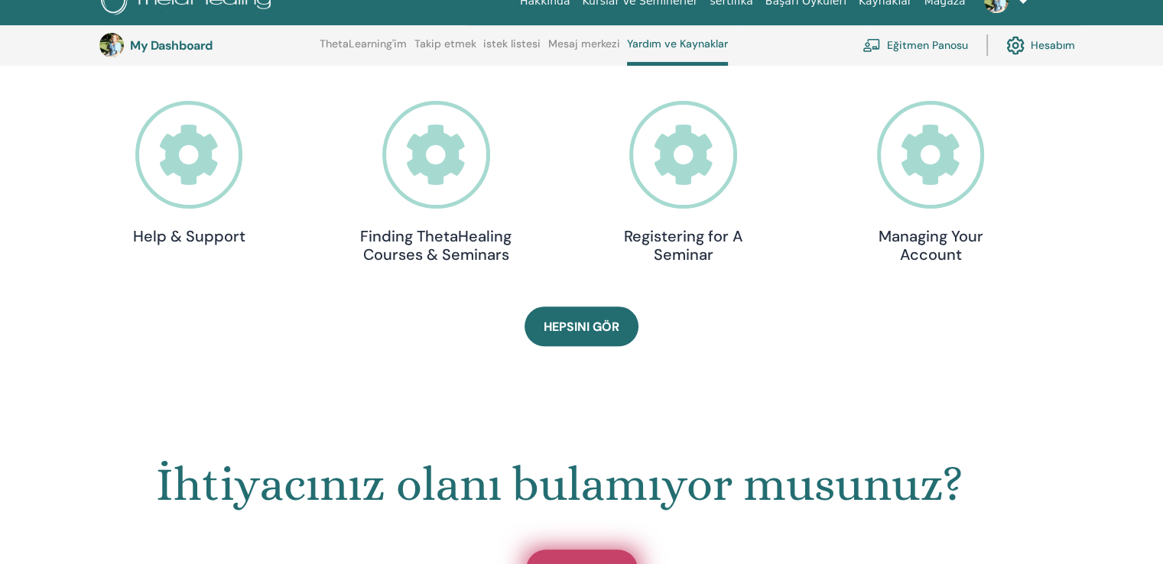
click at [593, 562] on span "Bize Ulaşın" at bounding box center [581, 570] width 71 height 16
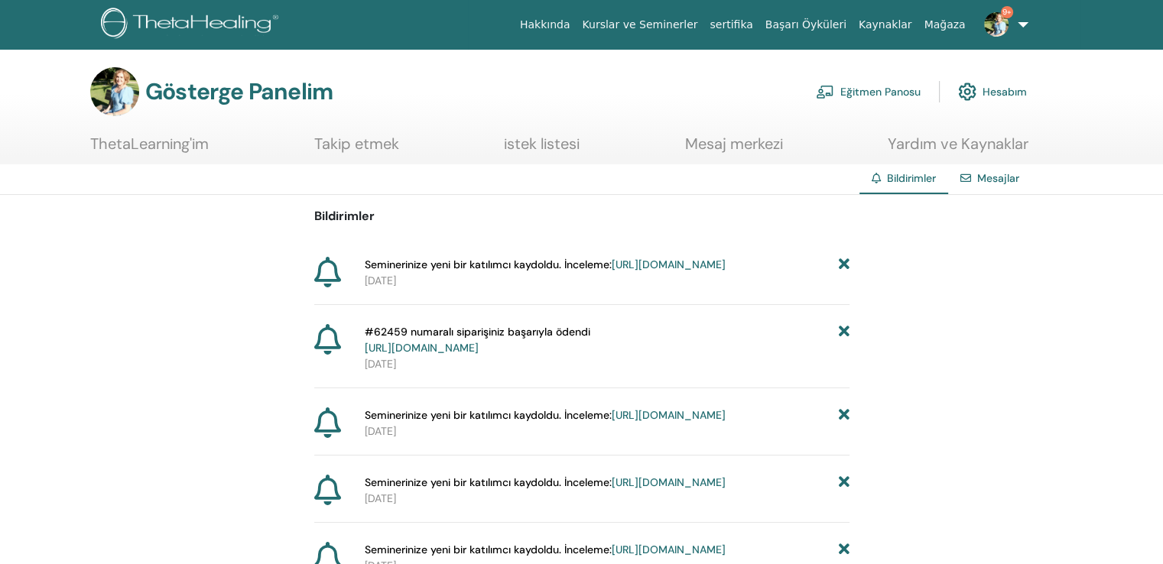
click at [156, 138] on font "ThetaLearning'im" at bounding box center [149, 144] width 119 height 20
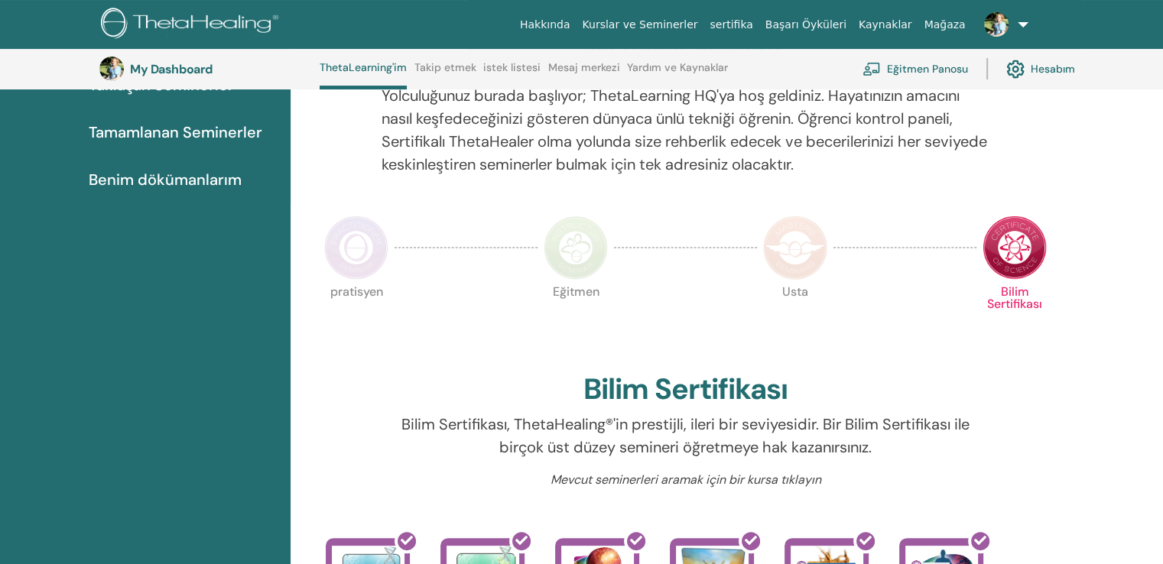
scroll to position [193, 0]
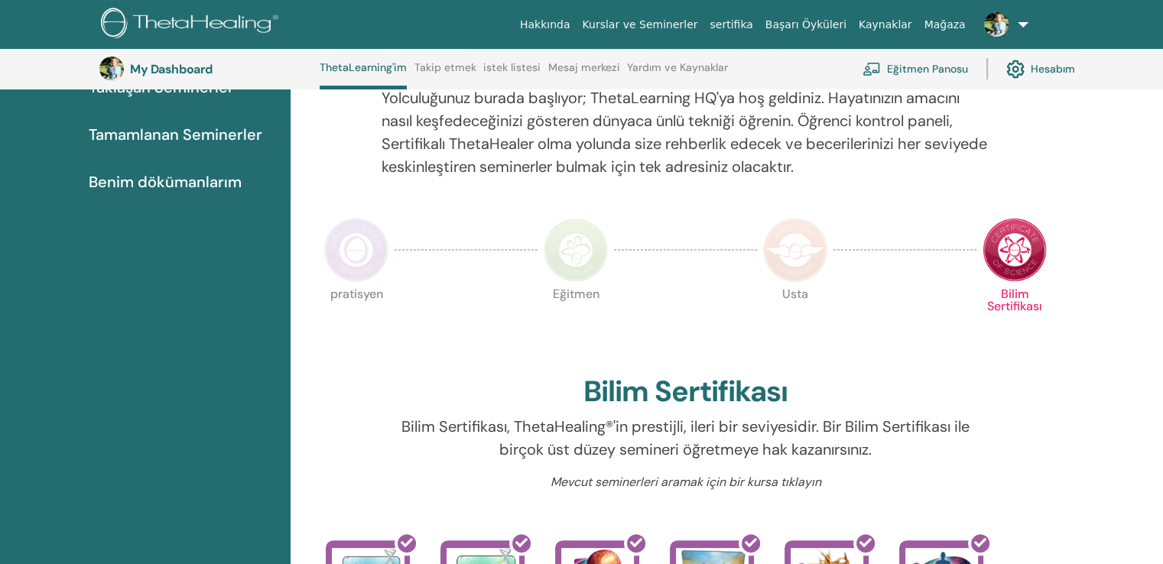
click at [798, 232] on img at bounding box center [795, 250] width 64 height 64
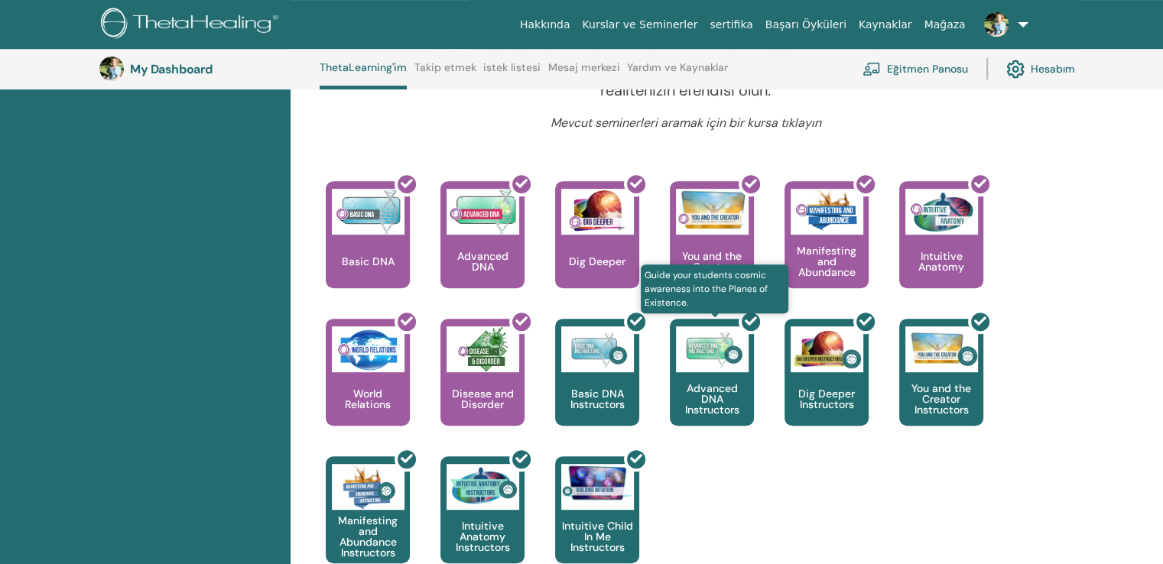
scroll to position [116, 0]
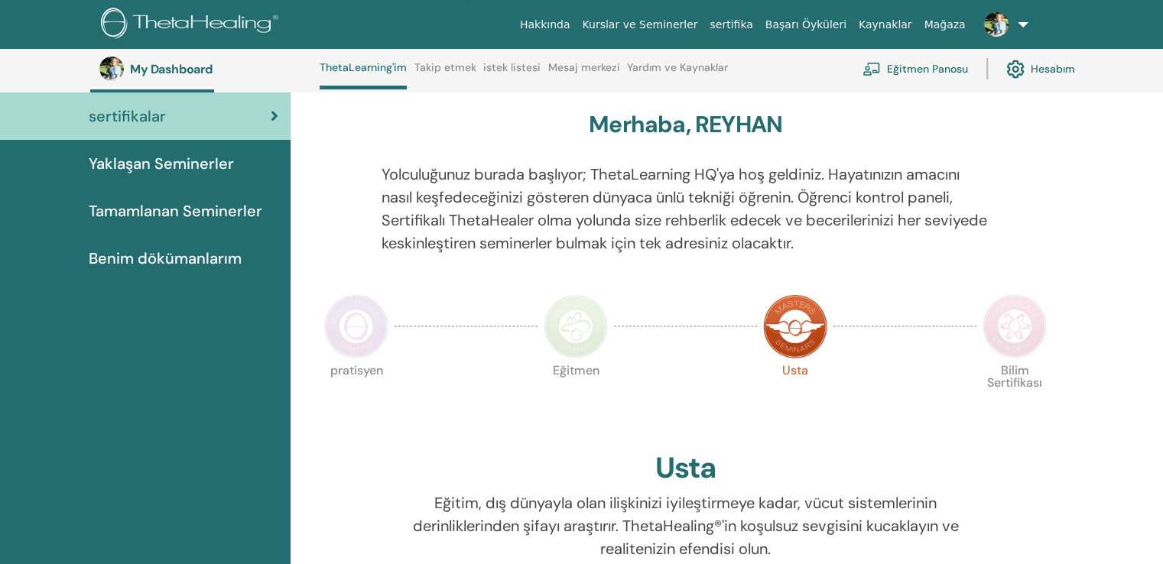
click at [573, 307] on img at bounding box center [576, 326] width 64 height 64
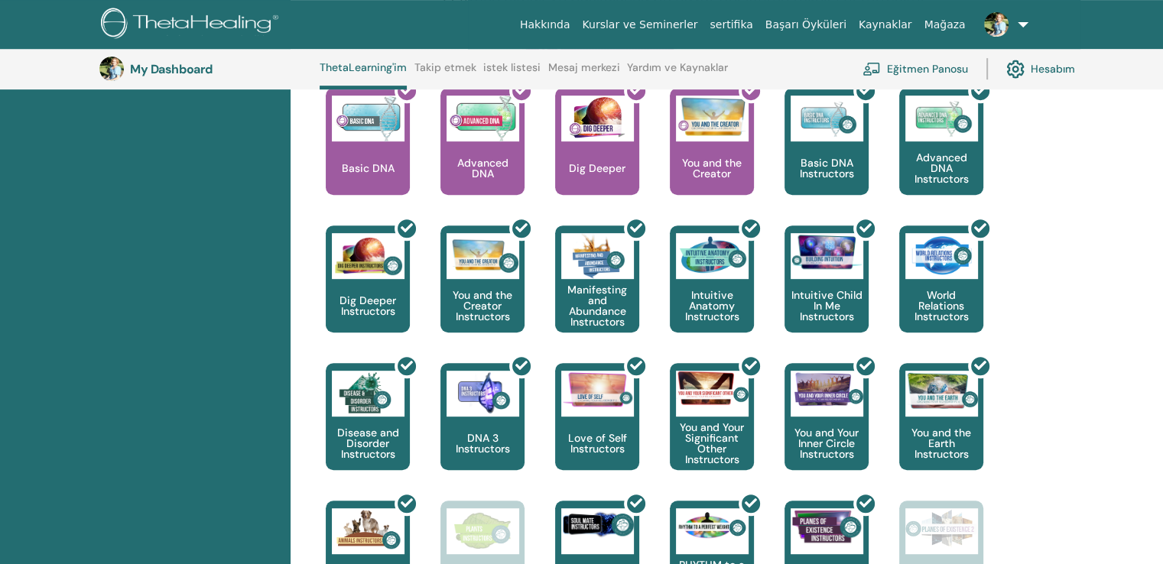
scroll to position [651, 0]
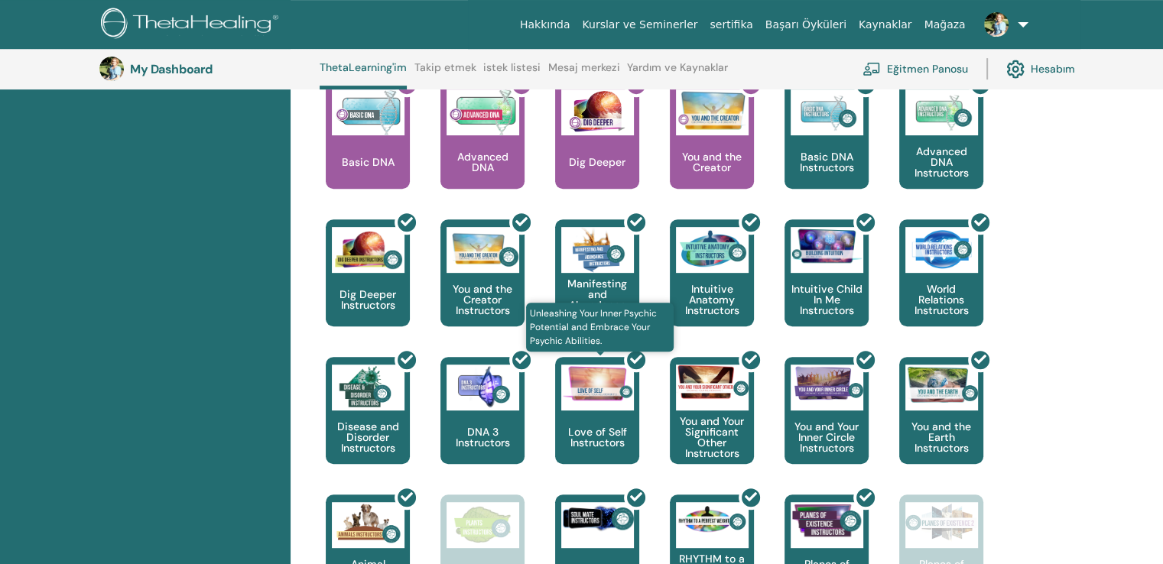
click at [596, 383] on div at bounding box center [606, 417] width 84 height 138
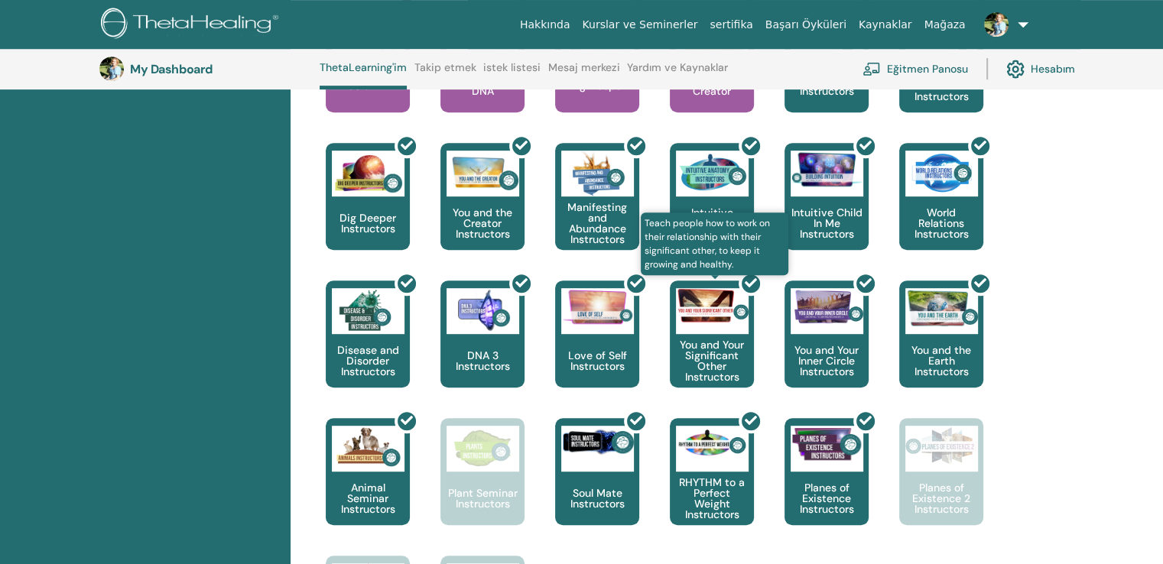
click at [700, 304] on div at bounding box center [721, 340] width 84 height 138
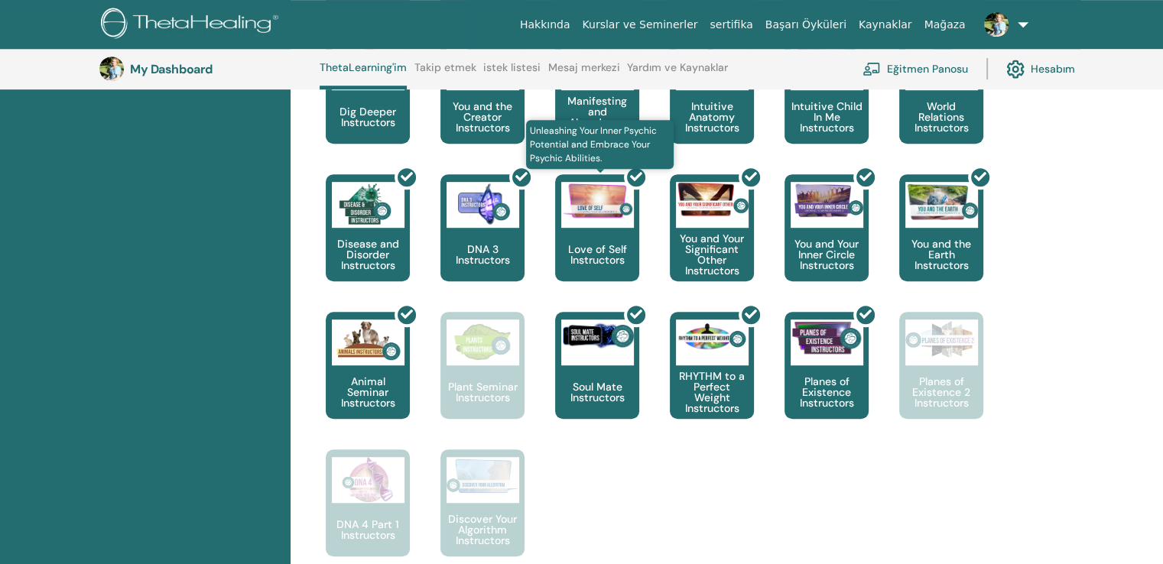
scroll to position [881, 0]
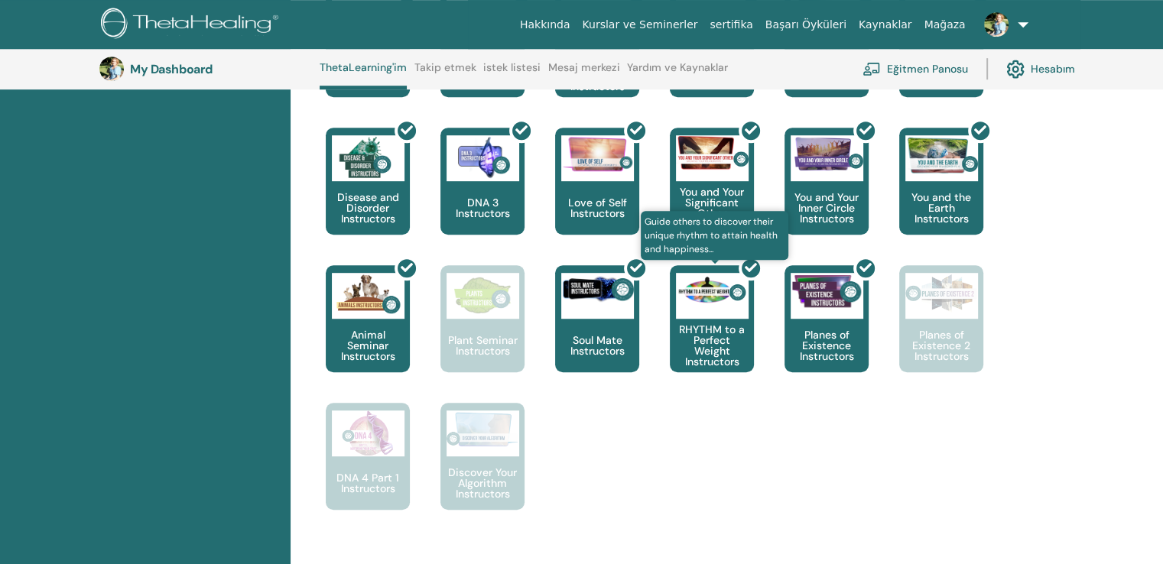
click at [706, 301] on div at bounding box center [721, 325] width 84 height 138
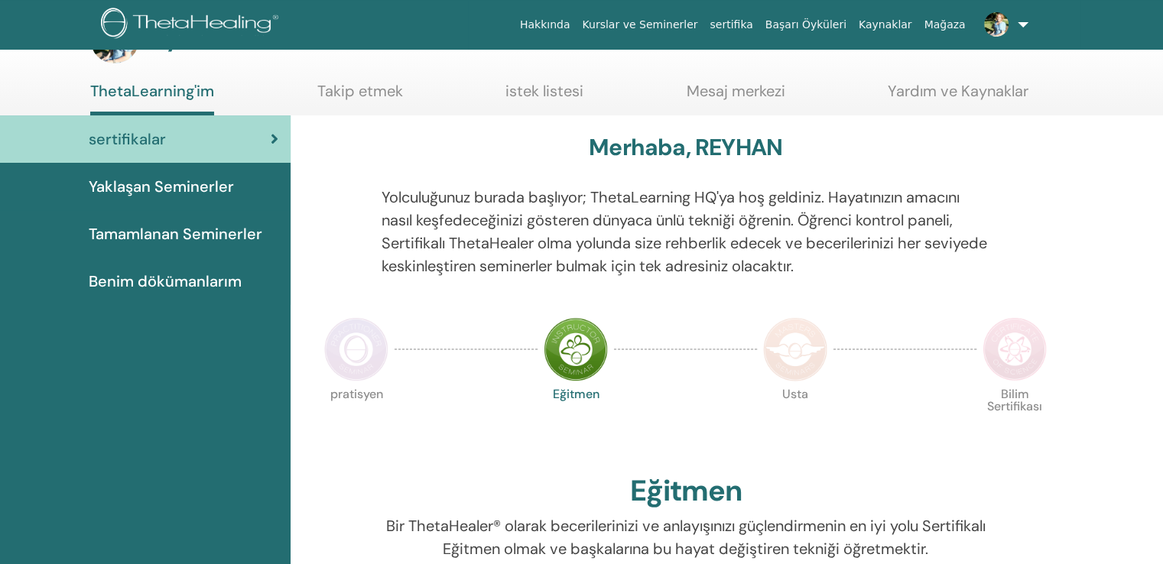
scroll to position [76, 0]
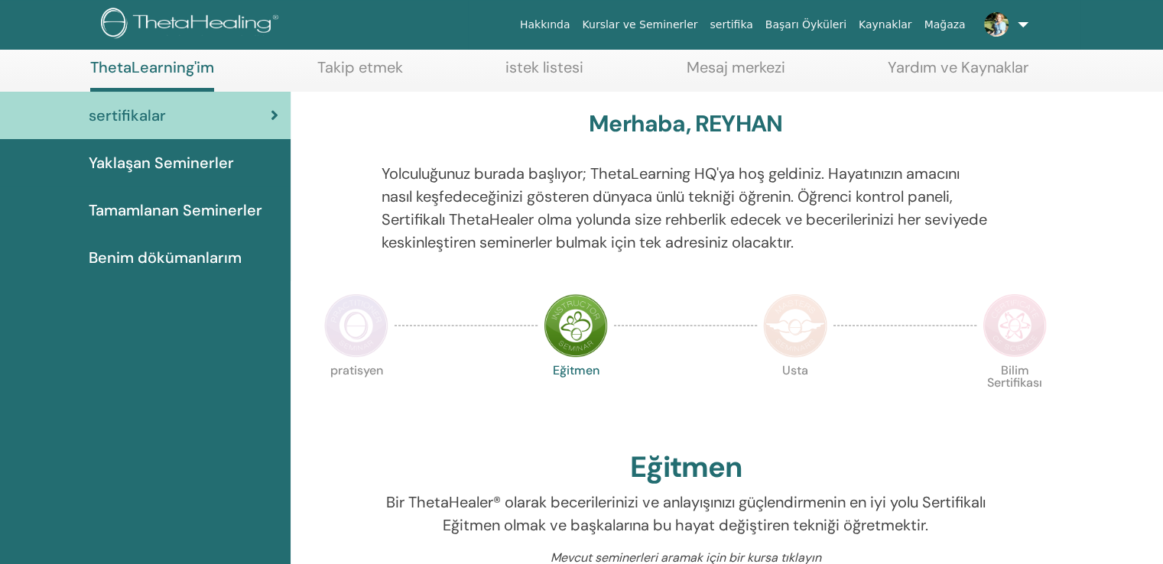
click at [349, 309] on img at bounding box center [356, 326] width 64 height 64
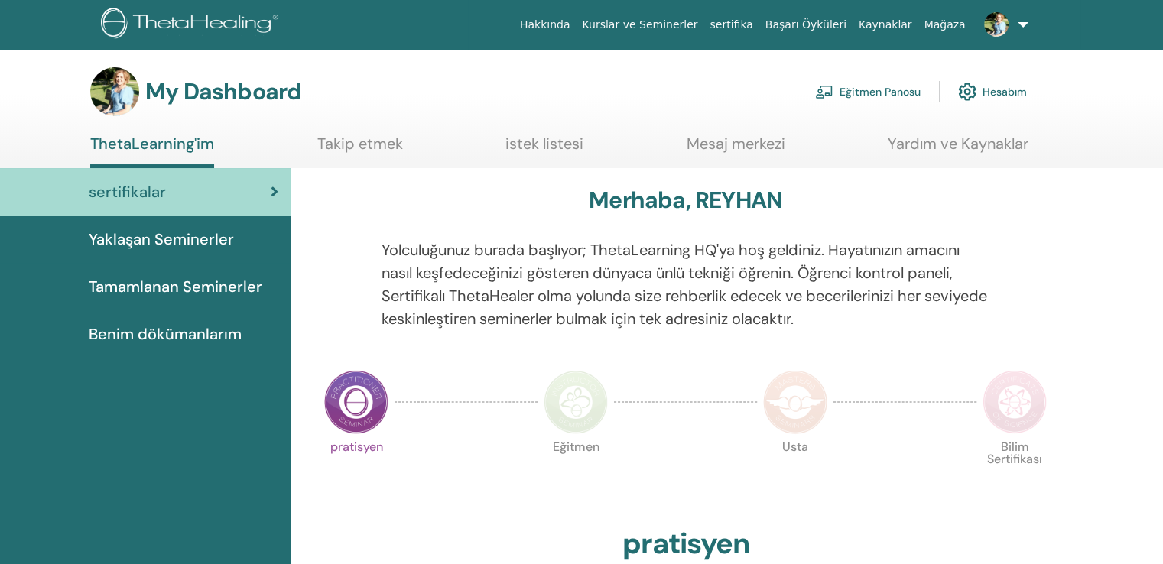
click at [170, 323] on span "Benim dökümanlarım" at bounding box center [165, 334] width 153 height 23
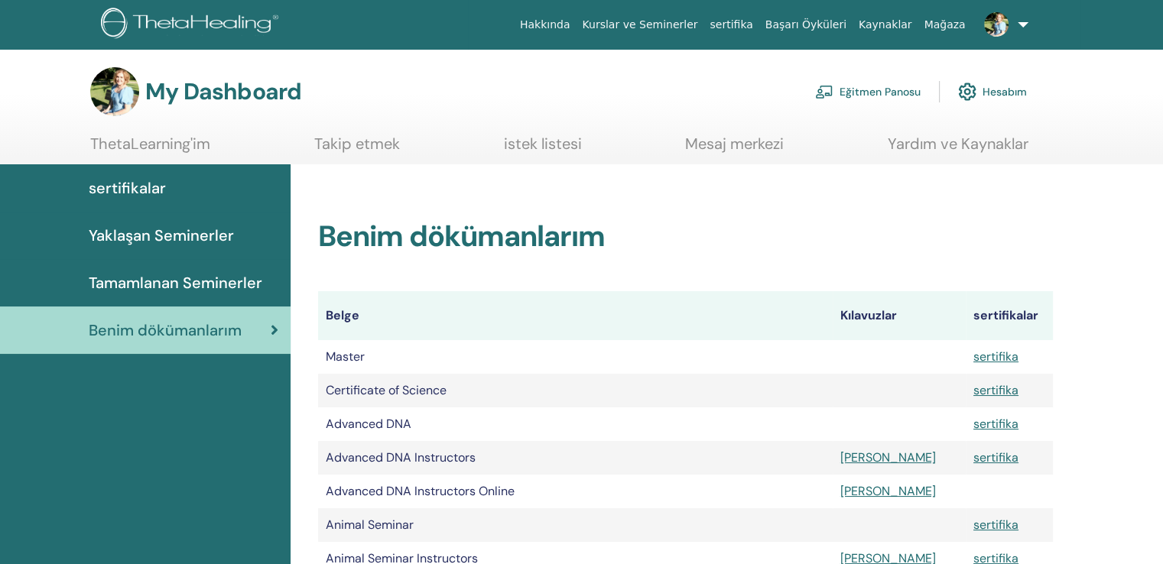
click at [1009, 25] on img at bounding box center [996, 24] width 24 height 24
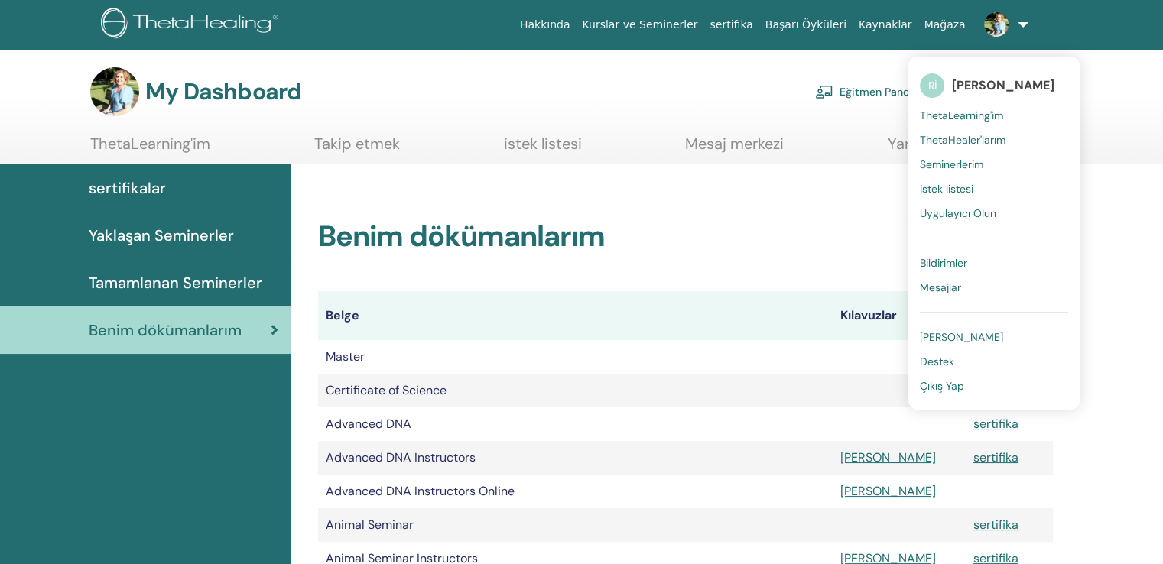
click at [960, 162] on span "Seminerlerim" at bounding box center [951, 165] width 63 height 14
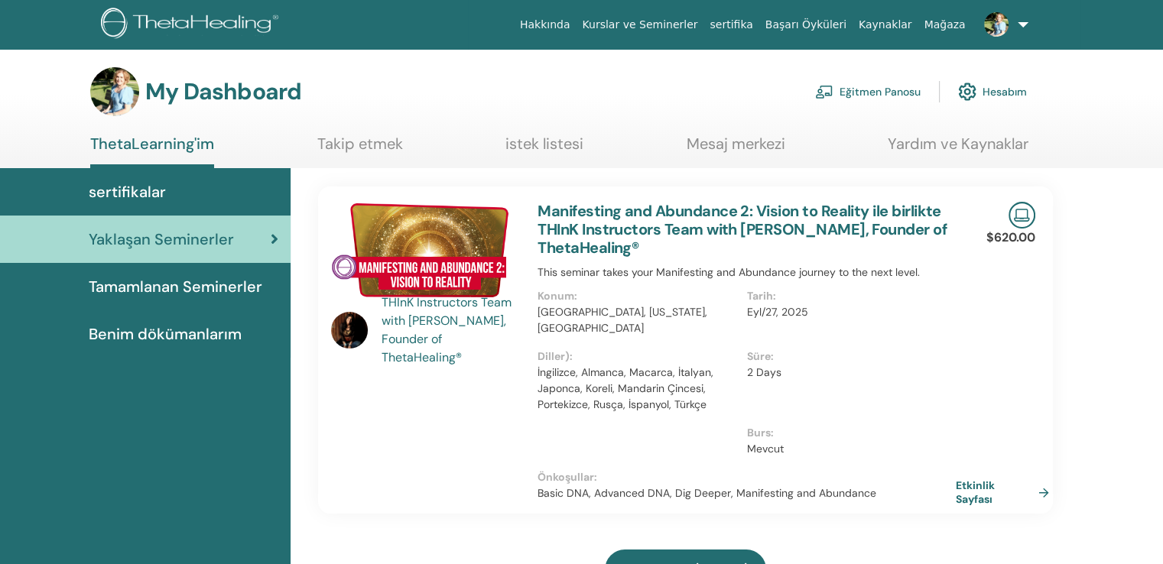
click at [132, 136] on link "ThetaLearning'im" at bounding box center [152, 152] width 124 height 34
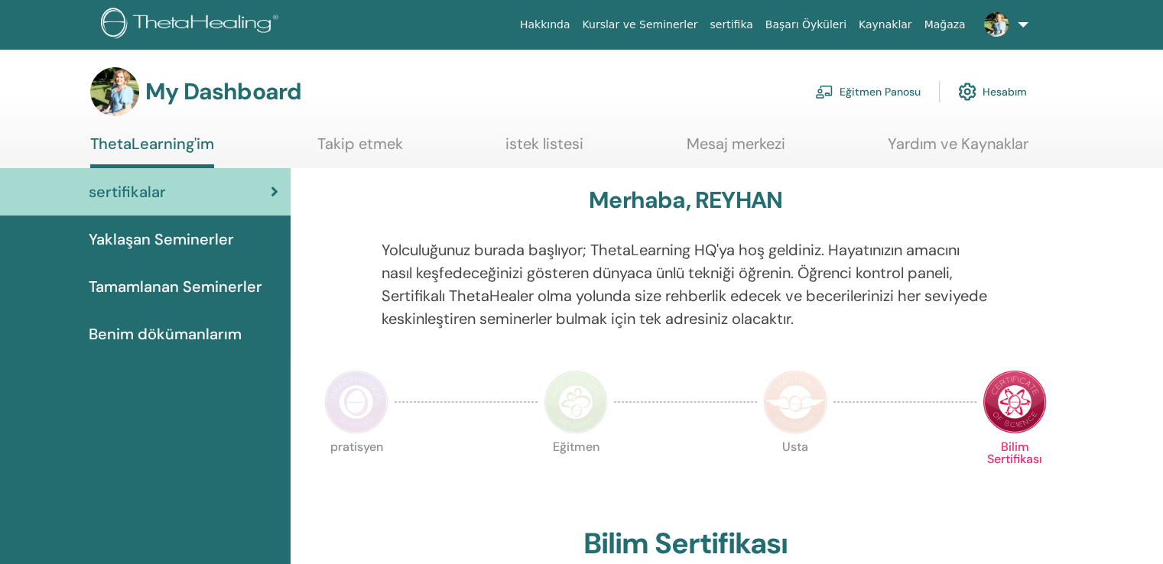
click at [911, 92] on link "Eğitmen Panosu" at bounding box center [868, 92] width 106 height 34
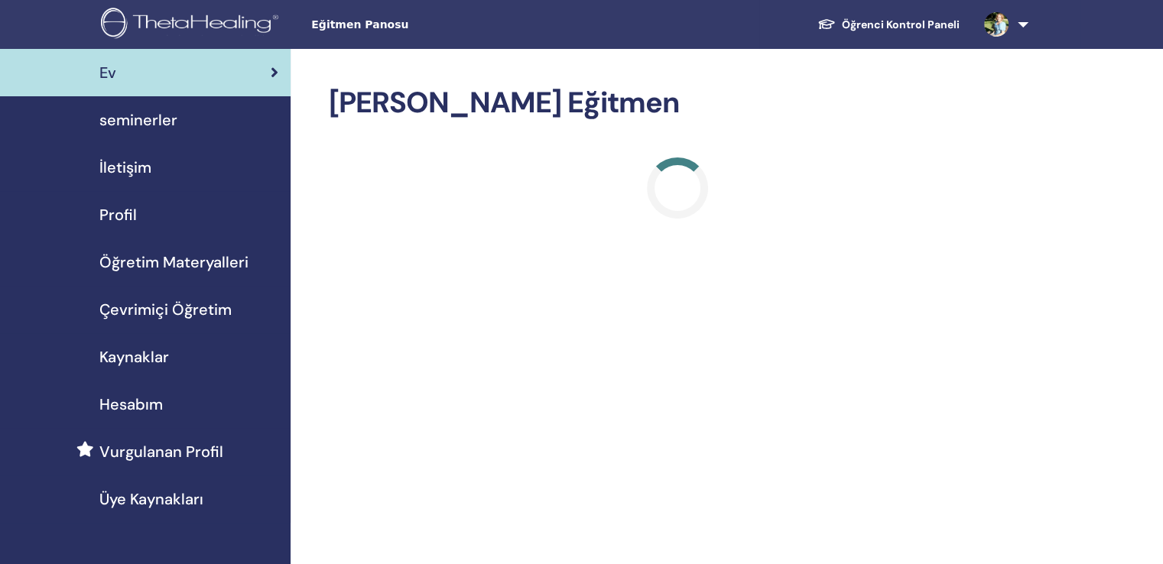
click at [150, 115] on span "seminerler" at bounding box center [138, 120] width 78 height 23
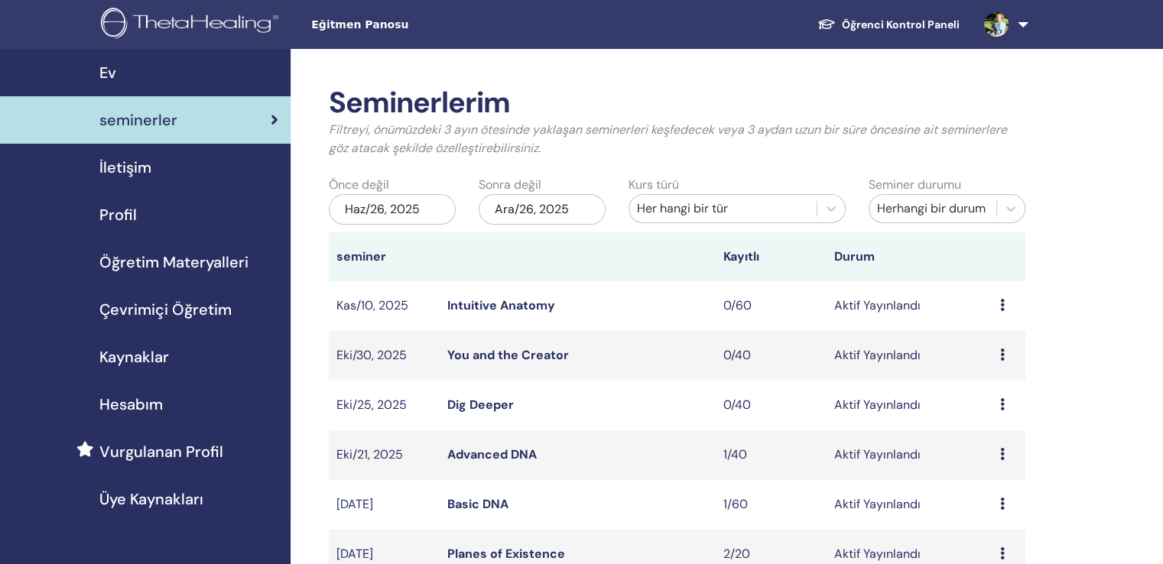
click at [125, 298] on span "Çevrimiçi Öğretim" at bounding box center [165, 309] width 132 height 23
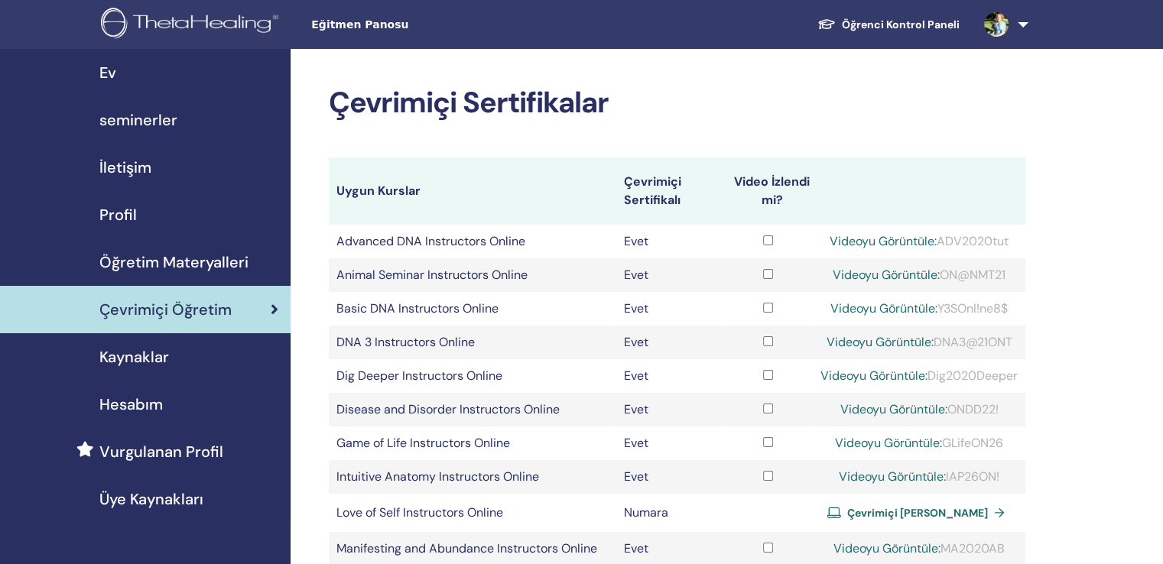
scroll to position [76, 0]
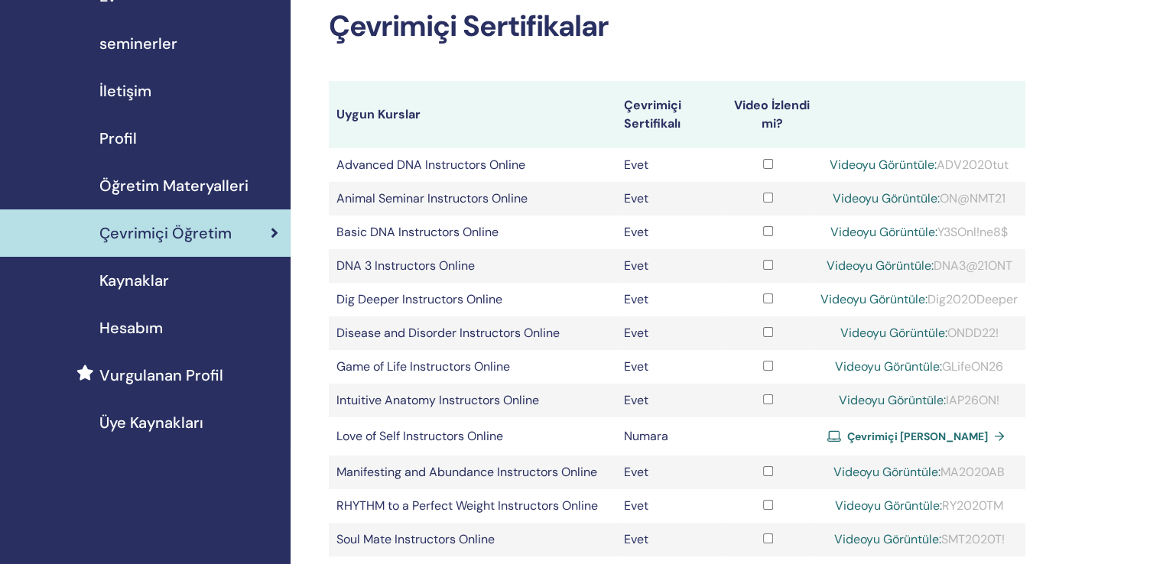
click at [899, 430] on span "Çevrimiçi [PERSON_NAME]" at bounding box center [917, 437] width 141 height 14
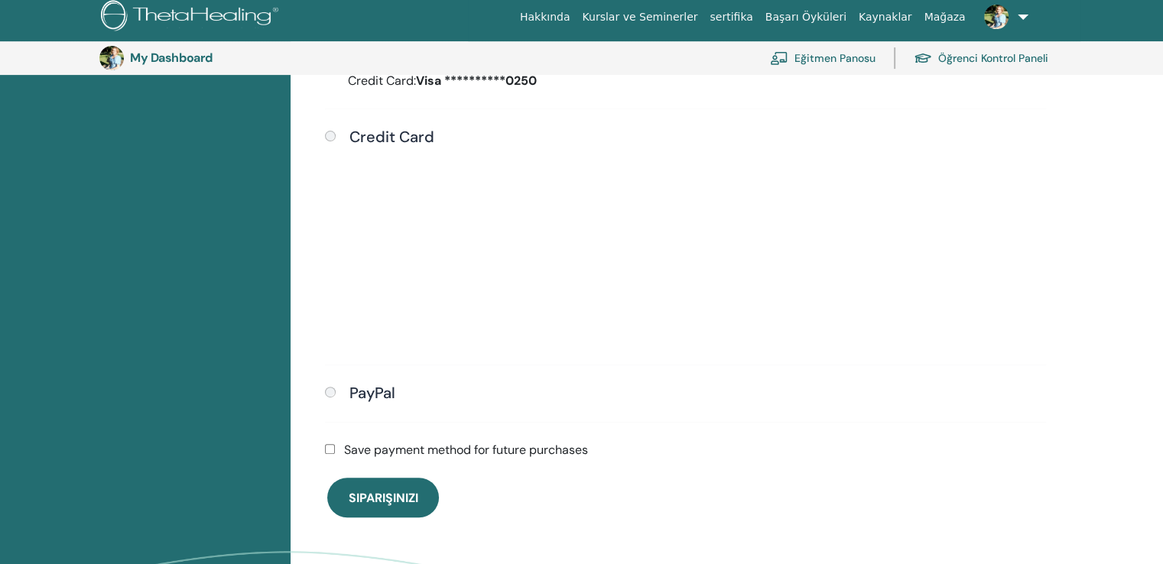
scroll to position [491, 0]
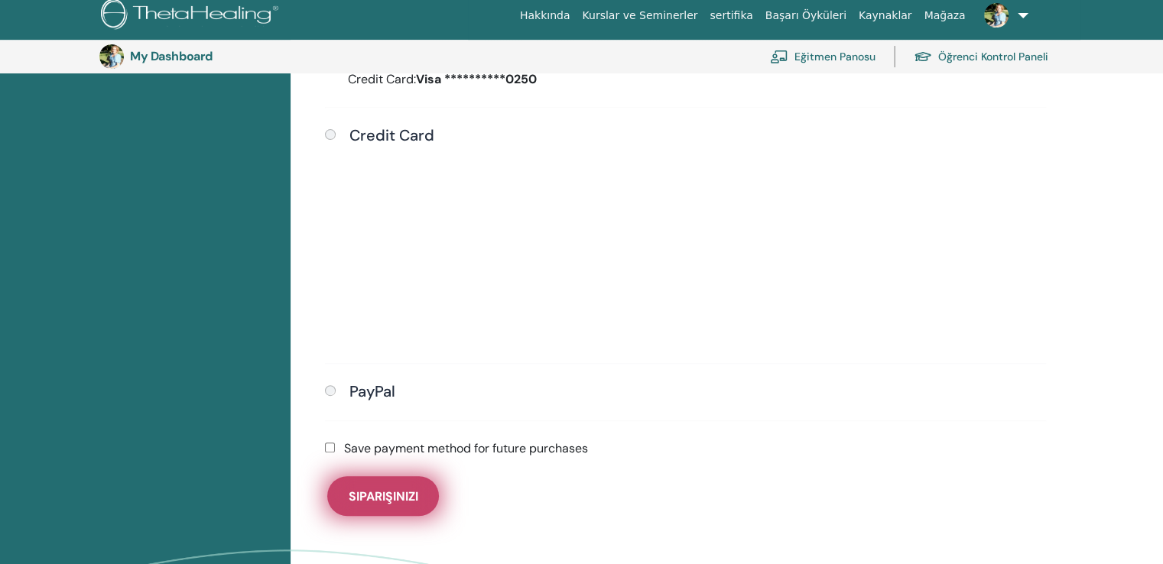
click at [389, 489] on span "Siparişinizi" at bounding box center [384, 497] width 70 height 16
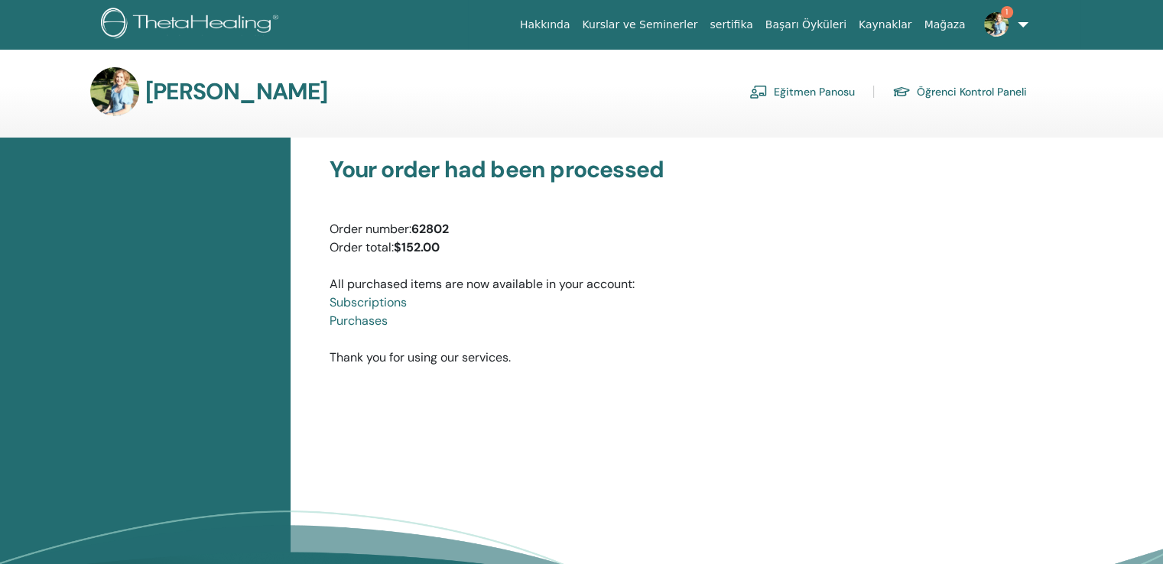
click at [831, 89] on link "Eğitmen Panosu" at bounding box center [802, 92] width 106 height 24
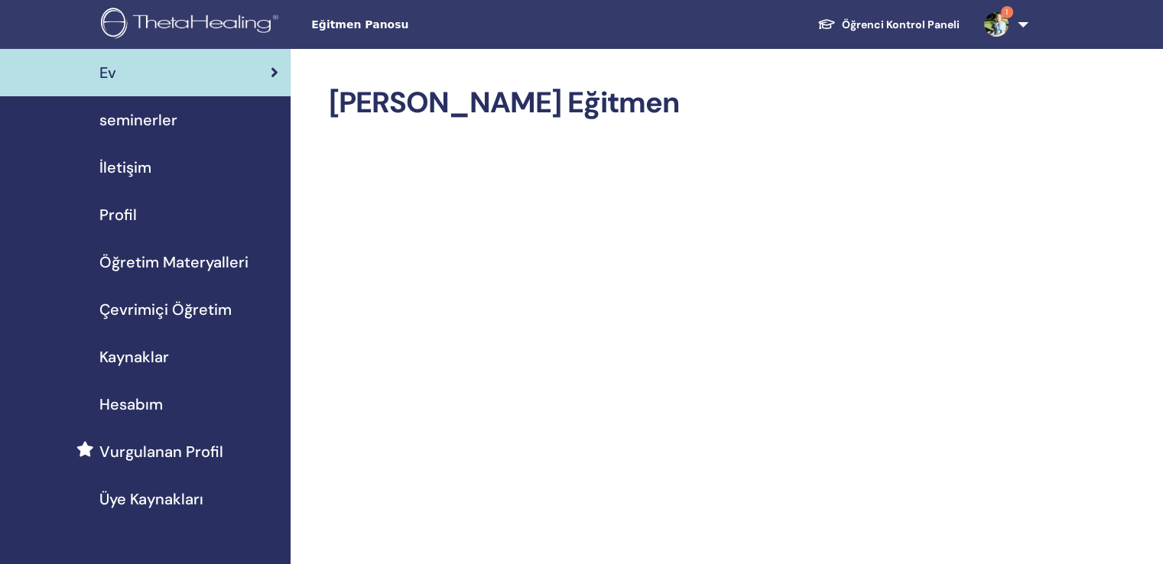
click at [197, 298] on span "Çevrimiçi Öğretim" at bounding box center [165, 309] width 132 height 23
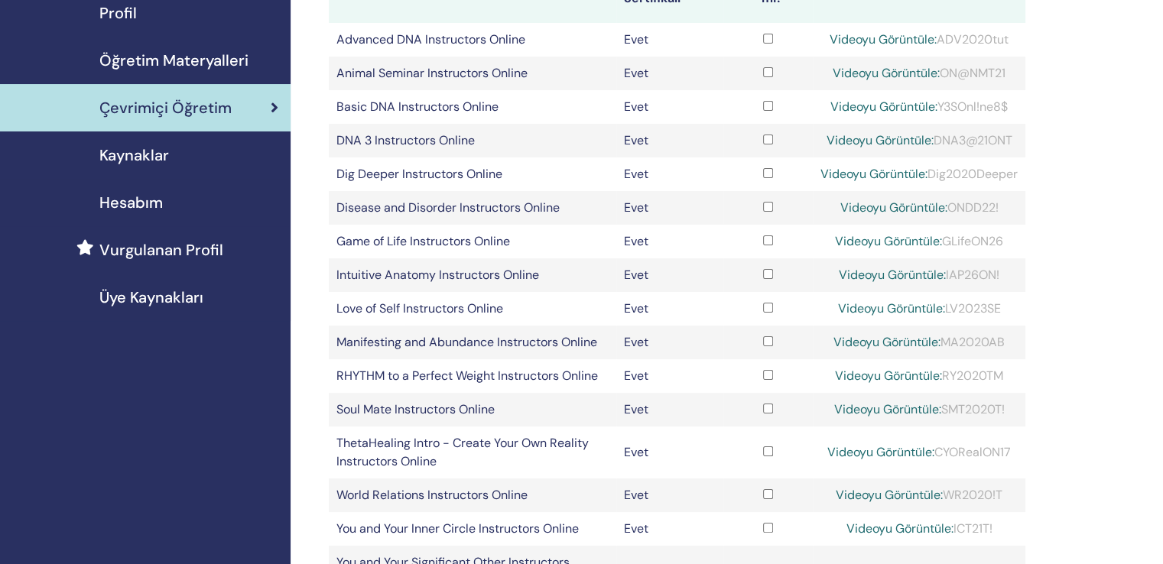
scroll to position [229, 0]
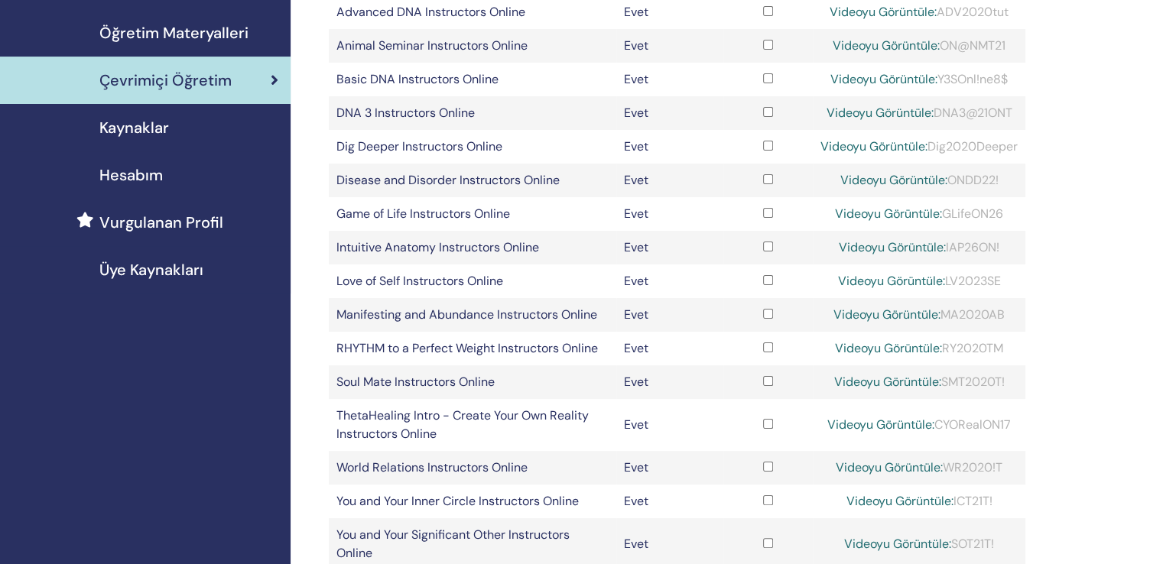
click at [859, 273] on link "Videoyu Görüntüle:" at bounding box center [890, 281] width 107 height 16
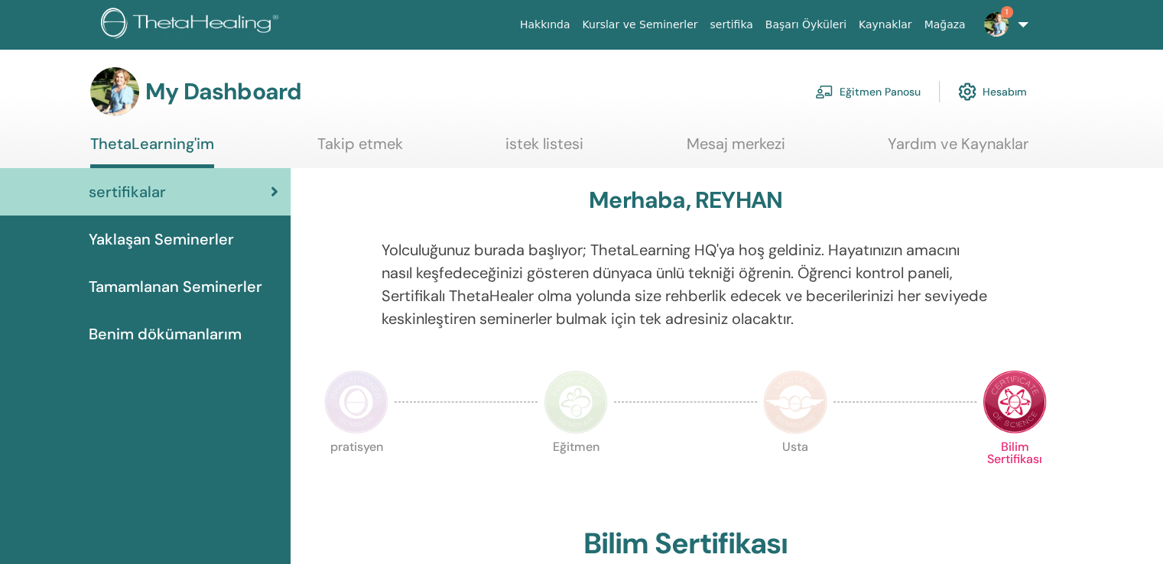
click at [898, 89] on link "Eğitmen Panosu" at bounding box center [868, 92] width 106 height 34
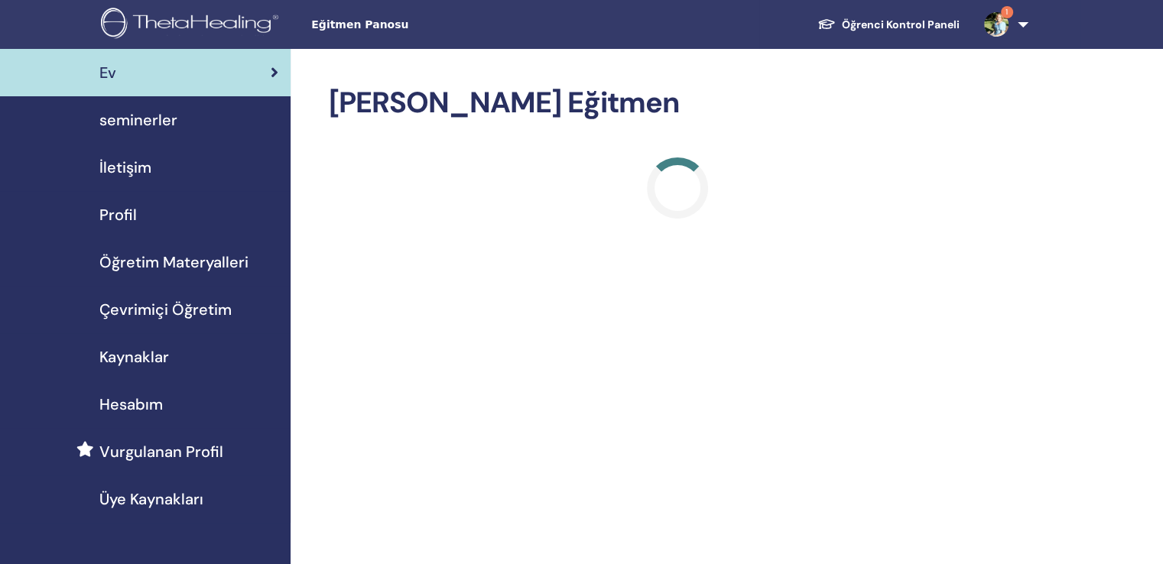
click at [150, 111] on span "seminerler" at bounding box center [138, 120] width 78 height 23
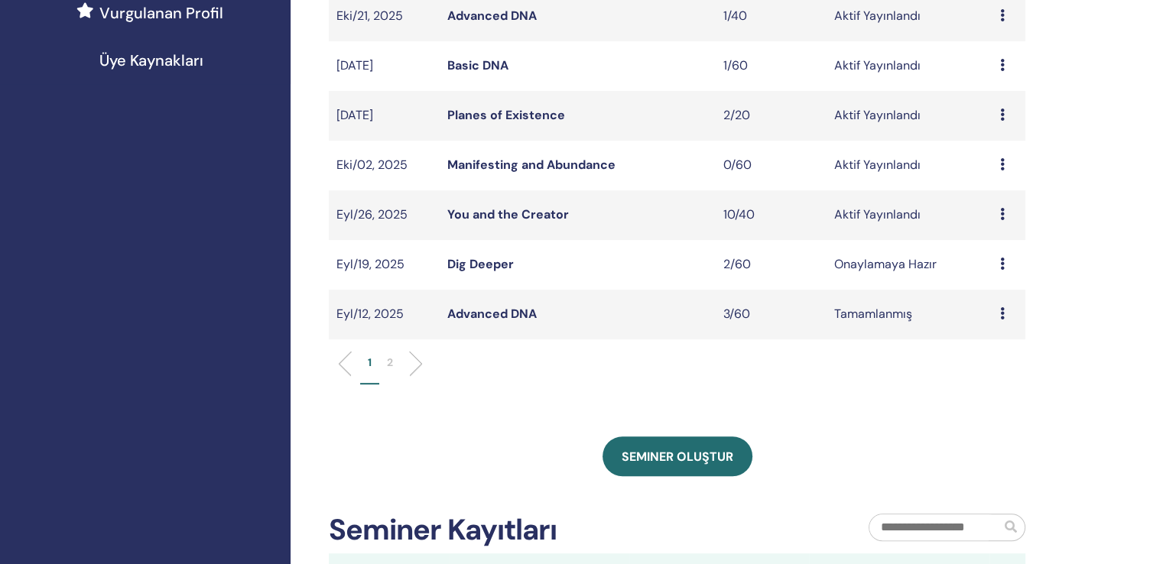
scroll to position [612, 0]
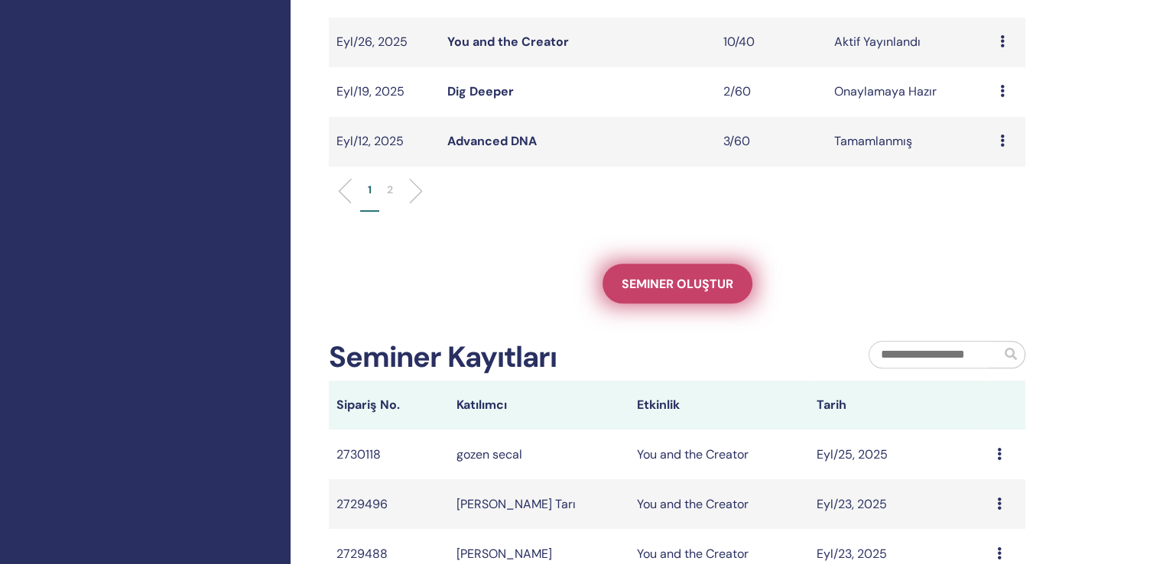
click at [684, 276] on span "Seminer oluştur" at bounding box center [678, 284] width 112 height 16
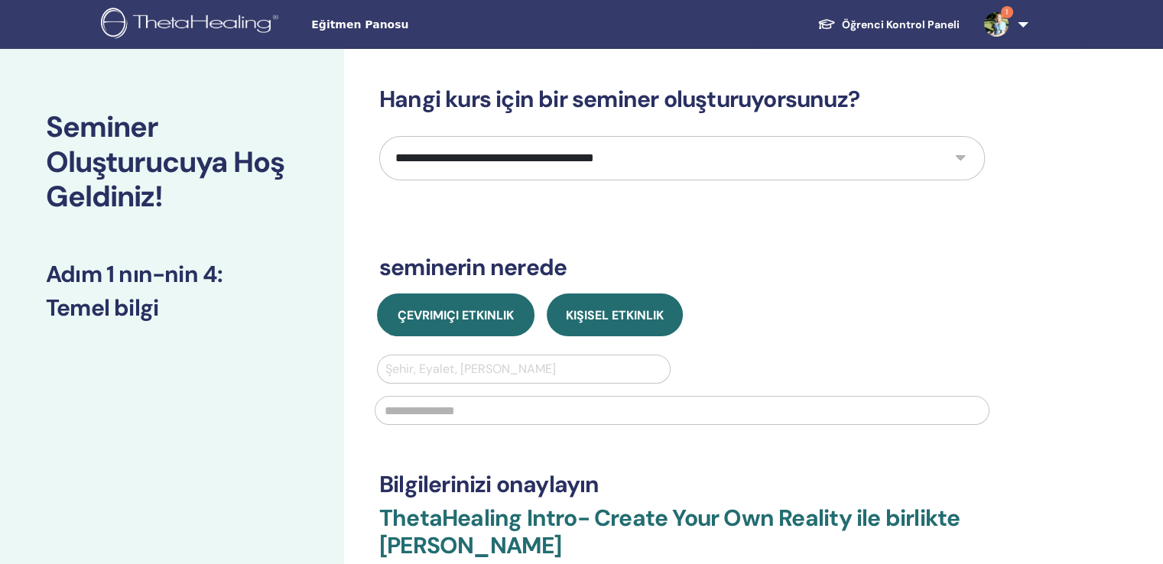
click at [438, 307] on span "Çevrimiçi Etkinlik" at bounding box center [456, 315] width 116 height 16
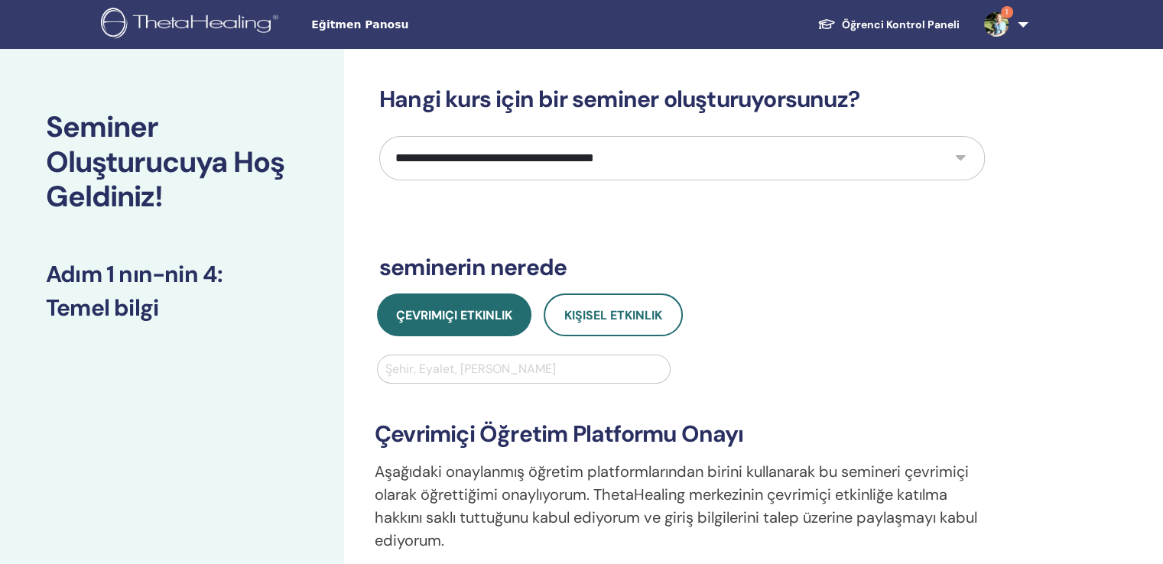
click at [522, 148] on select "**********" at bounding box center [682, 158] width 606 height 44
select select "****"
click at [379, 136] on select "**********" at bounding box center [682, 158] width 606 height 44
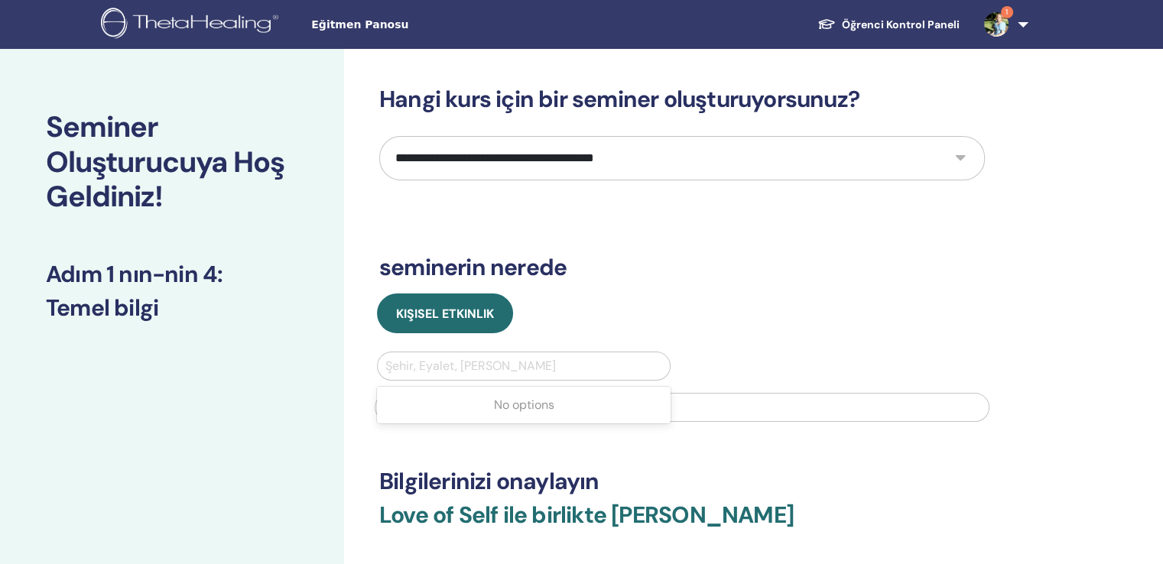
click at [435, 356] on div at bounding box center [523, 366] width 277 height 21
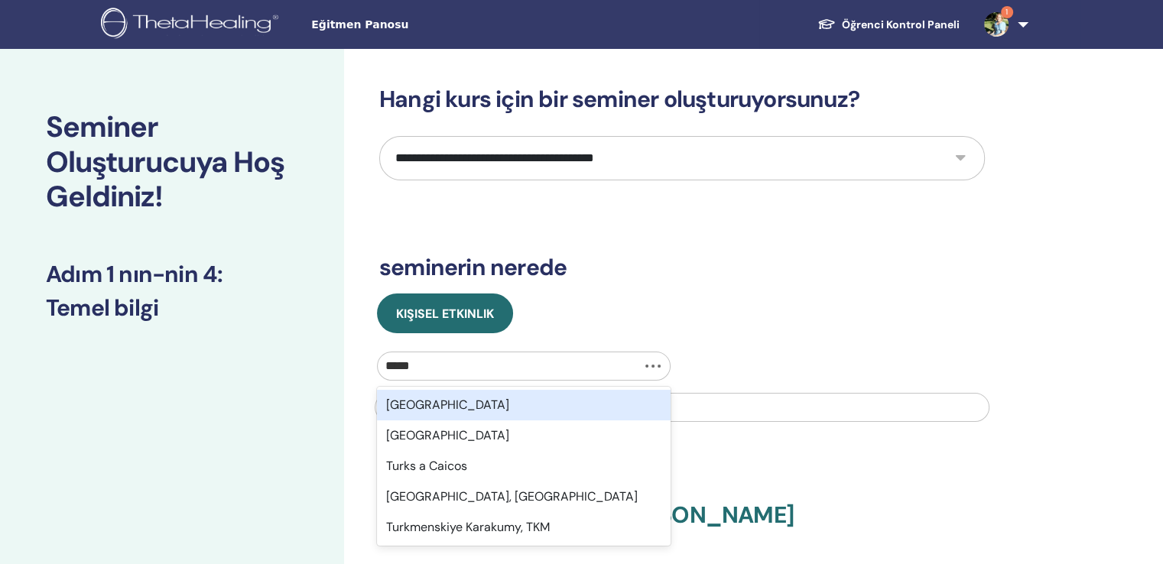
type input "******"
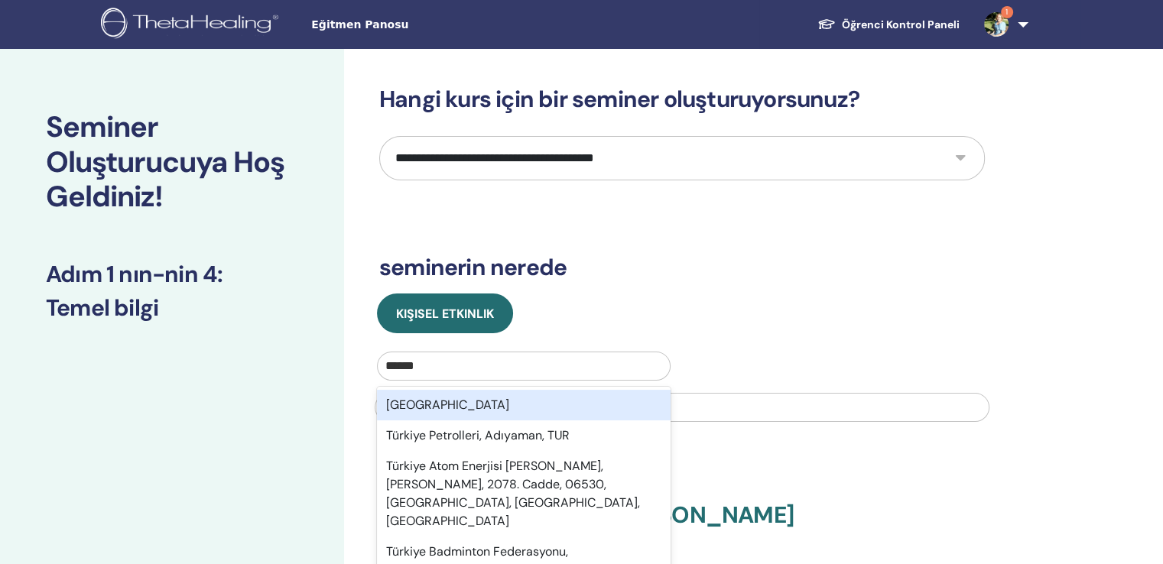
click at [411, 390] on div "[GEOGRAPHIC_DATA]" at bounding box center [524, 405] width 294 height 31
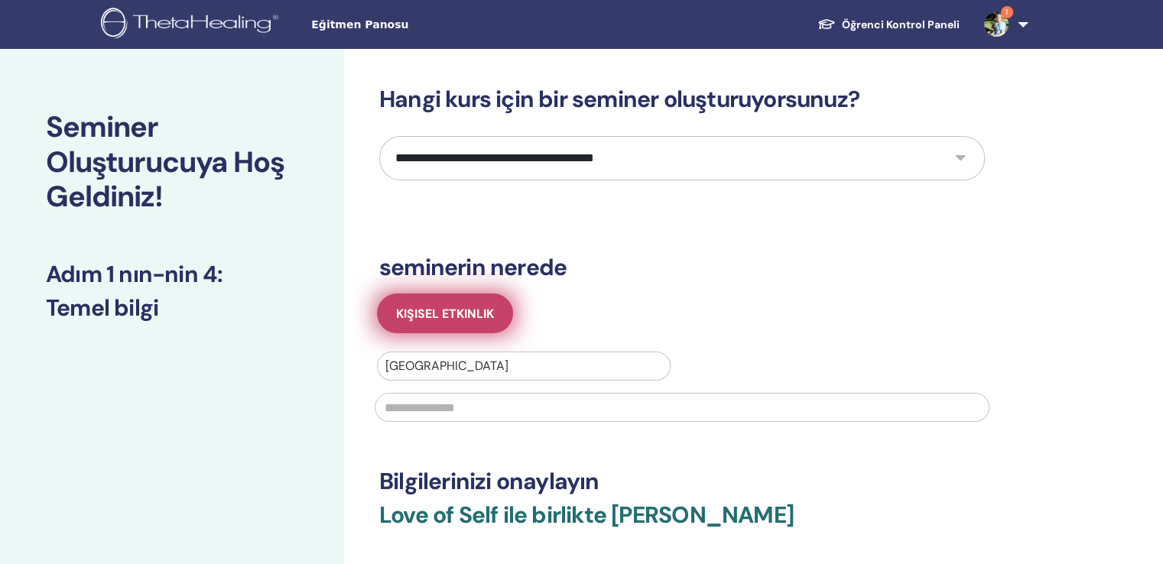
click at [424, 306] on span "Kişisel Etkinlik" at bounding box center [445, 314] width 98 height 16
click at [450, 306] on span "Kişisel Etkinlik" at bounding box center [445, 314] width 98 height 16
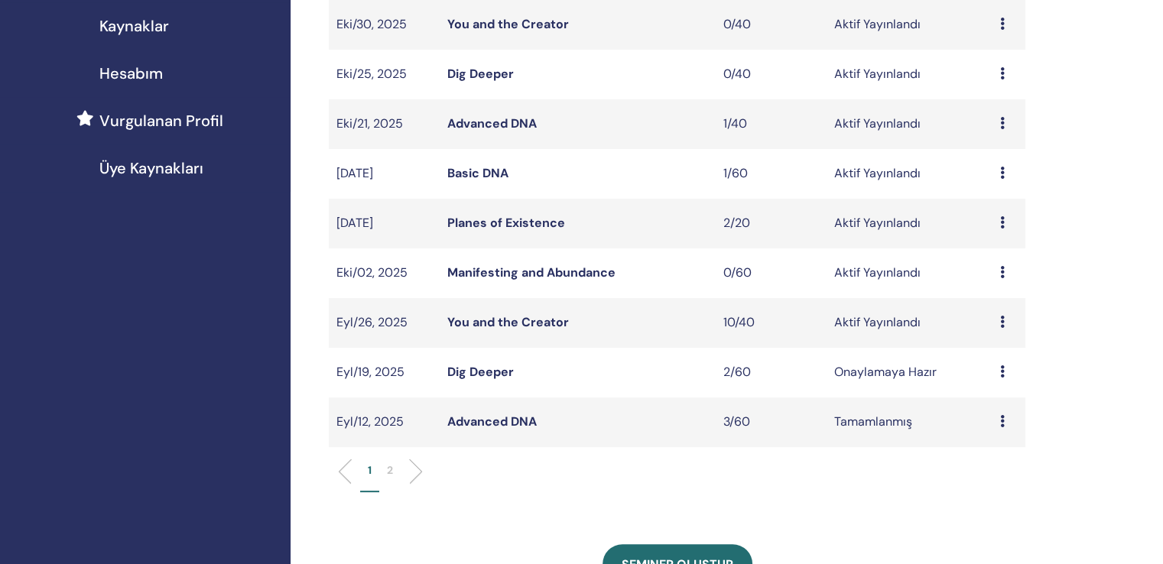
scroll to position [25, 0]
